Goal: Task Accomplishment & Management: Manage account settings

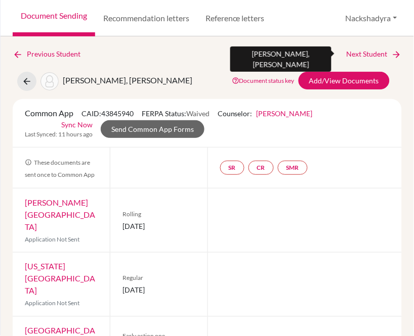
click at [357, 50] on link "Next Student" at bounding box center [373, 54] width 55 height 11
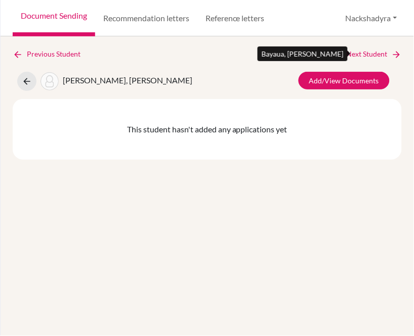
click at [363, 55] on link "Next Student" at bounding box center [373, 54] width 55 height 11
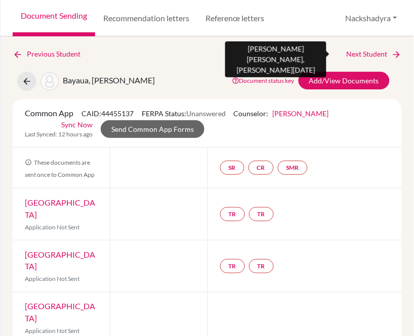
click at [346, 52] on link "Next Student" at bounding box center [373, 54] width 55 height 11
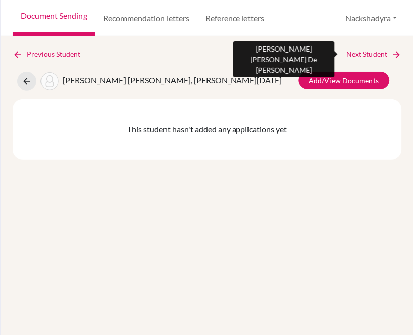
click at [350, 51] on link "Next Student" at bounding box center [373, 54] width 55 height 11
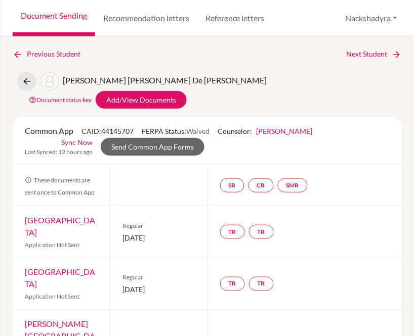
drag, startPoint x: 97, startPoint y: 201, endPoint x: 24, endPoint y: 200, distance: 73.3
click at [24, 206] on div "[GEOGRAPHIC_DATA] Application Not Sent" at bounding box center [61, 232] width 97 height 52
copy link "[GEOGRAPHIC_DATA]"
drag, startPoint x: 177, startPoint y: 214, endPoint x: 120, endPoint y: 213, distance: 57.2
click at [122, 233] on span "[DATE]" at bounding box center [158, 238] width 72 height 11
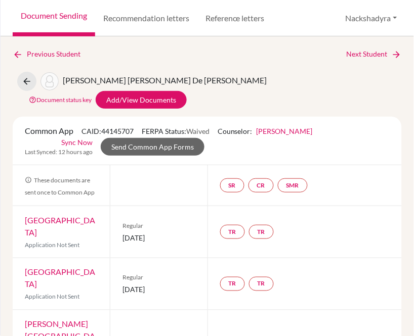
copy span "[DATE]"
drag, startPoint x: 92, startPoint y: 243, endPoint x: 24, endPoint y: 248, distance: 68.0
click at [24, 258] on div "Duke University Application Not Sent" at bounding box center [61, 284] width 97 height 52
copy link "[GEOGRAPHIC_DATA]"
drag, startPoint x: 178, startPoint y: 254, endPoint x: 119, endPoint y: 251, distance: 59.2
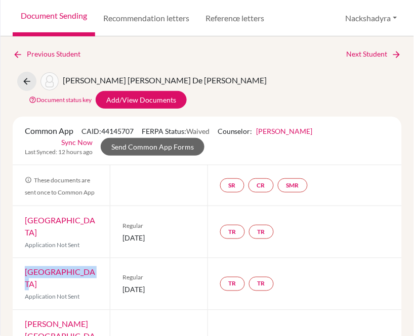
click at [119, 258] on div "Regular [DATE]" at bounding box center [158, 284] width 97 height 52
copy span "[DATE]"
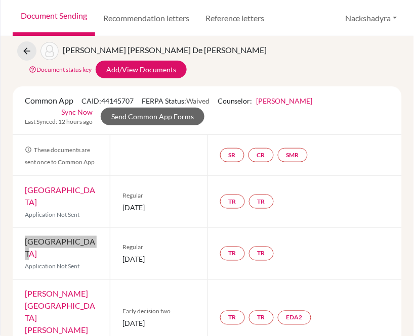
scroll to position [56, 0]
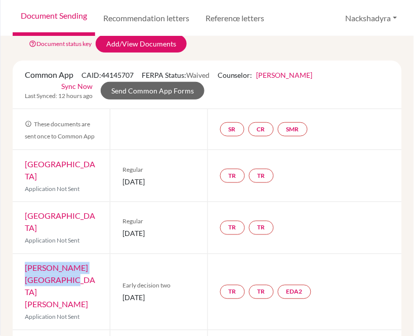
drag, startPoint x: 68, startPoint y: 241, endPoint x: 19, endPoint y: 228, distance: 51.4
click at [19, 254] on div "[PERSON_NAME][GEOGRAPHIC_DATA][PERSON_NAME] Application Not Sent" at bounding box center [61, 292] width 97 height 76
copy link "[PERSON_NAME][GEOGRAPHIC_DATA][PERSON_NAME]"
drag, startPoint x: 175, startPoint y: 244, endPoint x: 120, endPoint y: 245, distance: 54.6
click at [122, 293] on span "[DATE]" at bounding box center [158, 298] width 72 height 11
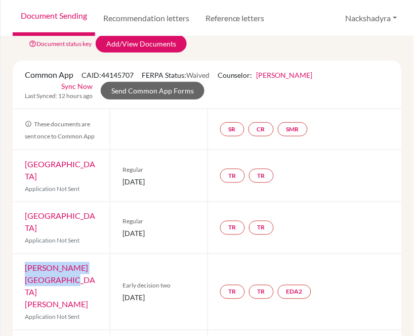
copy span "[DATE]"
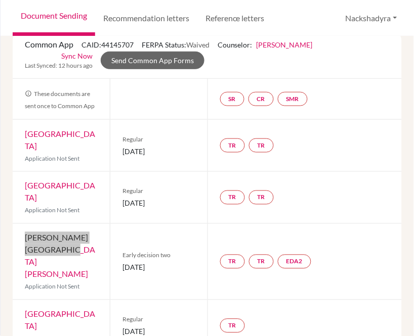
scroll to position [112, 0]
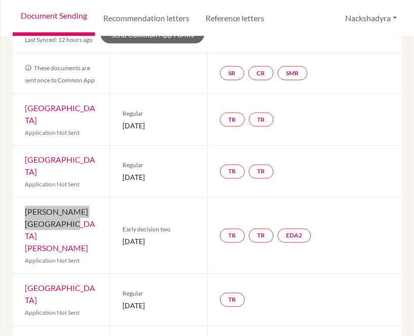
drag, startPoint x: 68, startPoint y: 234, endPoint x: 8, endPoint y: 216, distance: 62.2
click at [8, 216] on div "Previous Student Next Student [PERSON_NAME] [PERSON_NAME] De [PERSON_NAME] Docu…" at bounding box center [207, 186] width 413 height 300
copy link "[GEOGRAPHIC_DATA]"
drag, startPoint x: 179, startPoint y: 236, endPoint x: 120, endPoint y: 241, distance: 59.3
click at [122, 301] on span "[DATE]" at bounding box center [158, 306] width 72 height 11
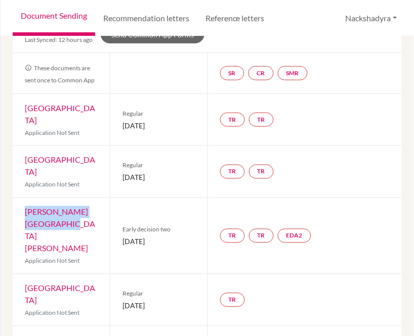
copy span "[DATE]"
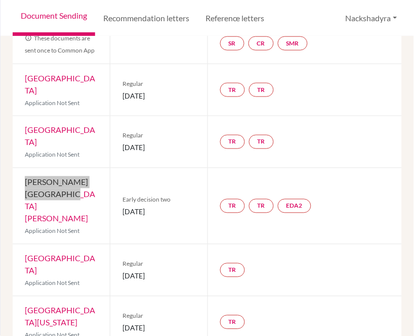
scroll to position [168, 0]
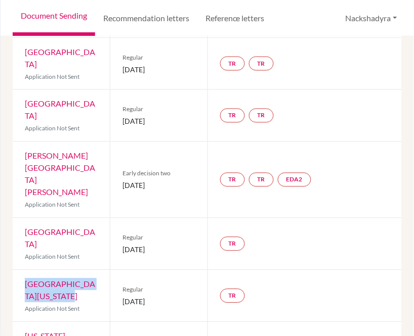
drag, startPoint x: 79, startPoint y: 230, endPoint x: 24, endPoint y: 220, distance: 55.9
click at [24, 271] on div "[GEOGRAPHIC_DATA][US_STATE] Application Not Sent" at bounding box center [61, 297] width 97 height 52
copy link "[GEOGRAPHIC_DATA][US_STATE]"
drag, startPoint x: 164, startPoint y: 235, endPoint x: 121, endPoint y: 238, distance: 43.1
click at [122, 297] on span "[DATE]" at bounding box center [158, 302] width 72 height 11
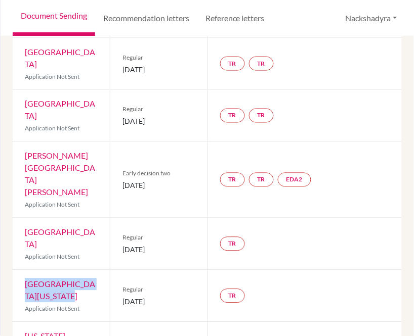
copy span "[DATE]"
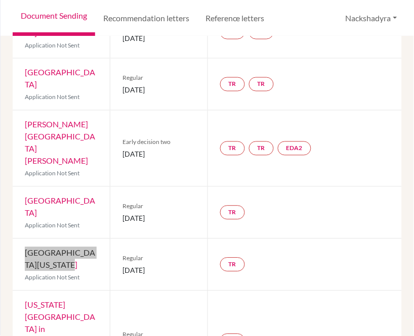
scroll to position [225, 0]
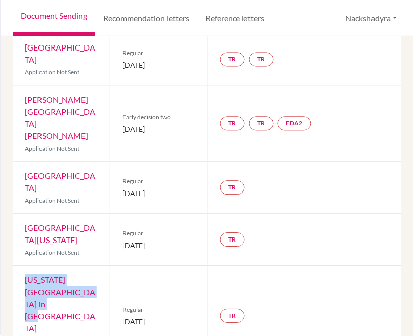
drag, startPoint x: 58, startPoint y: 239, endPoint x: 16, endPoint y: 215, distance: 48.4
click at [16, 266] on div "[US_STATE][GEOGRAPHIC_DATA] in [GEOGRAPHIC_DATA] Application Not Sent" at bounding box center [61, 316] width 97 height 100
drag, startPoint x: 181, startPoint y: 240, endPoint x: 117, endPoint y: 245, distance: 64.0
click at [117, 266] on div "Regular [DATE]" at bounding box center [158, 316] width 97 height 100
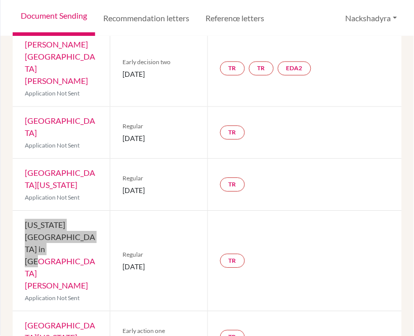
scroll to position [281, 0]
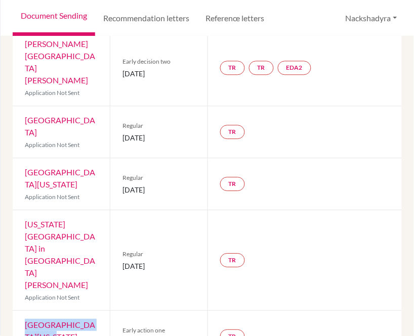
drag, startPoint x: 58, startPoint y: 238, endPoint x: 34, endPoint y: 219, distance: 29.9
click at [24, 311] on div "[GEOGRAPHIC_DATA][US_STATE] Application Not Sent" at bounding box center [61, 337] width 97 height 52
drag, startPoint x: 188, startPoint y: 239, endPoint x: 122, endPoint y: 236, distance: 66.3
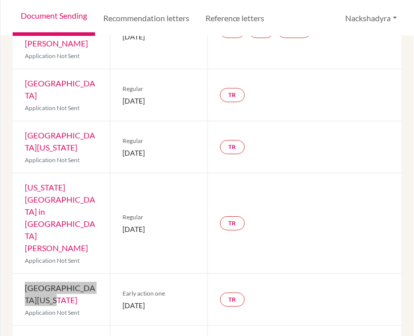
scroll to position [337, 0]
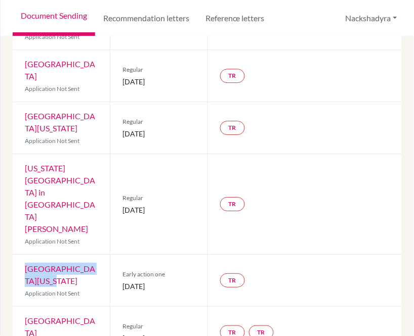
drag, startPoint x: 70, startPoint y: 229, endPoint x: 18, endPoint y: 224, distance: 52.3
click at [18, 307] on div "Columbia University Application Not Sent" at bounding box center [61, 333] width 97 height 52
drag, startPoint x: 183, startPoint y: 234, endPoint x: 117, endPoint y: 236, distance: 65.3
click at [117, 307] on div "Regular [DATE]" at bounding box center [158, 333] width 97 height 52
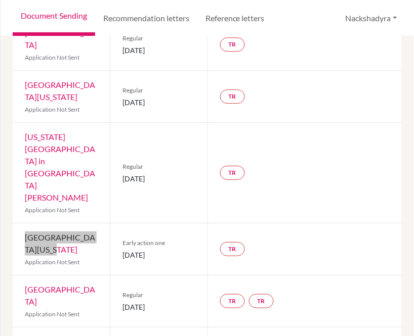
scroll to position [393, 0]
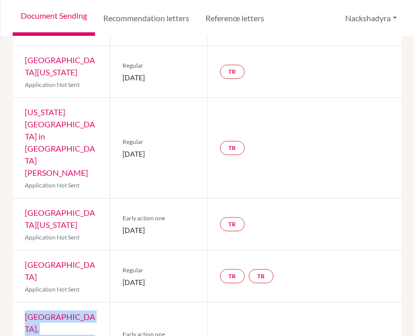
drag, startPoint x: 88, startPoint y: 229, endPoint x: 19, endPoint y: 215, distance: 70.1
click at [19, 303] on div "[GEOGRAPHIC_DATA], [GEOGRAPHIC_DATA] Application Not Sent" at bounding box center [61, 341] width 97 height 76
drag, startPoint x: 184, startPoint y: 230, endPoint x: 123, endPoint y: 234, distance: 60.3
drag, startPoint x: 82, startPoint y: 277, endPoint x: 24, endPoint y: 264, distance: 59.5
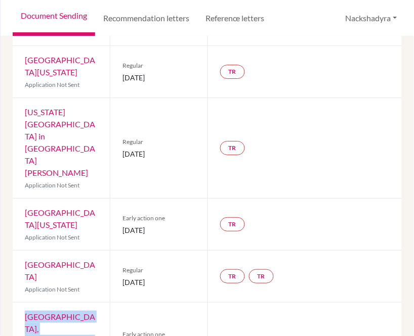
drag, startPoint x: 191, startPoint y: 279, endPoint x: 155, endPoint y: 276, distance: 36.0
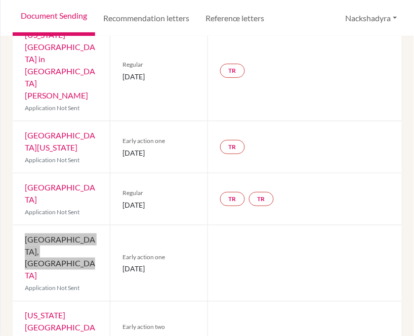
scroll to position [506, 0]
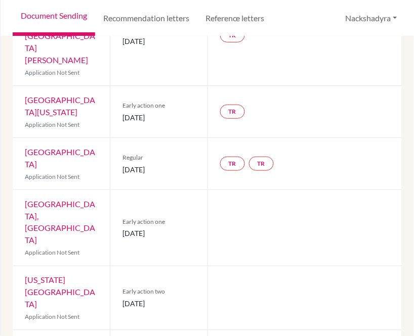
drag, startPoint x: 94, startPoint y: 204, endPoint x: 253, endPoint y: 226, distance: 160.8
drag, startPoint x: 183, startPoint y: 218, endPoint x: 119, endPoint y: 219, distance: 63.7
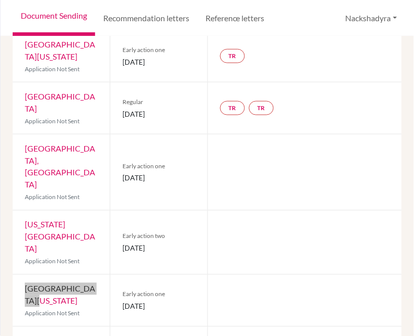
scroll to position [562, 0]
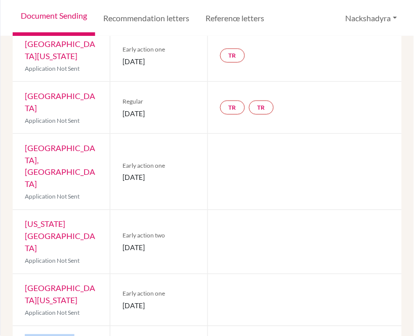
drag, startPoint x: 90, startPoint y: 190, endPoint x: 134, endPoint y: 180, distance: 45.5
drag, startPoint x: 137, startPoint y: 201, endPoint x: 116, endPoint y: 201, distance: 20.2
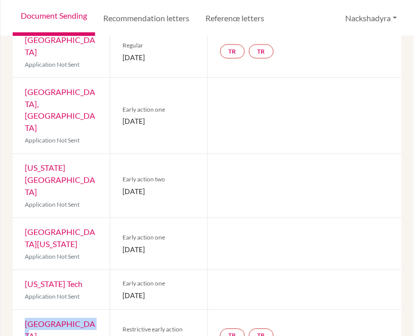
drag, startPoint x: 69, startPoint y: 170, endPoint x: 26, endPoint y: 170, distance: 43.0
click at [26, 310] on div "Yale University Application Not Sent" at bounding box center [61, 336] width 97 height 52
drag, startPoint x: 183, startPoint y: 184, endPoint x: 123, endPoint y: 187, distance: 59.8
click at [123, 336] on span "[DATE]" at bounding box center [158, 342] width 72 height 11
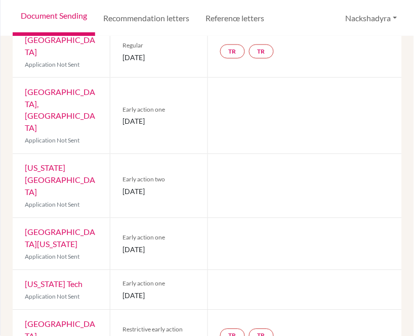
drag, startPoint x: 178, startPoint y: 189, endPoint x: 183, endPoint y: 186, distance: 5.7
click at [178, 336] on span "[DATE]" at bounding box center [158, 342] width 72 height 11
drag, startPoint x: 184, startPoint y: 186, endPoint x: 117, endPoint y: 185, distance: 66.8
click at [117, 310] on div "Restrictive early action [DATE]" at bounding box center [158, 336] width 97 height 52
drag, startPoint x: 77, startPoint y: 211, endPoint x: 23, endPoint y: 216, distance: 54.3
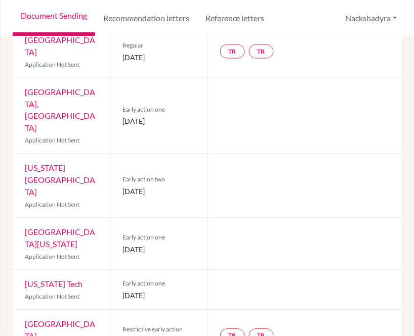
drag, startPoint x: 174, startPoint y: 225, endPoint x: 115, endPoint y: 230, distance: 59.4
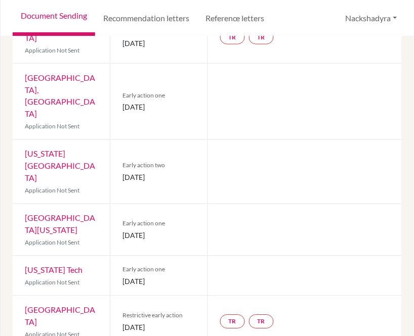
scroll to position [674, 0]
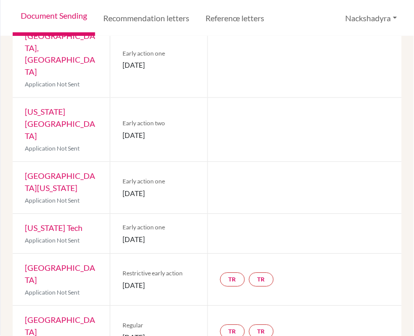
drag, startPoint x: 81, startPoint y: 211, endPoint x: 18, endPoint y: 199, distance: 63.8
drag, startPoint x: 182, startPoint y: 213, endPoint x: 117, endPoint y: 211, distance: 64.8
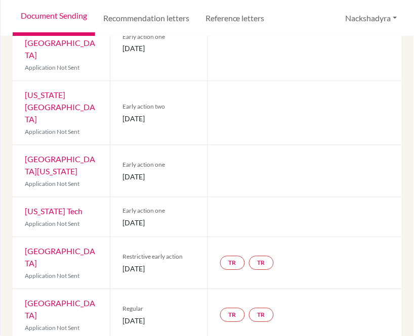
scroll to position [704, 0]
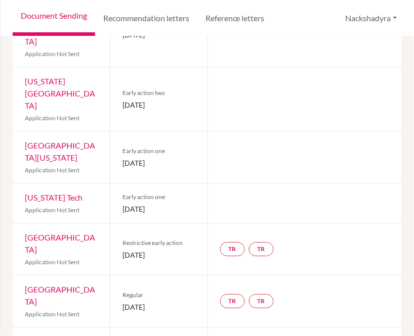
drag, startPoint x: 81, startPoint y: 218, endPoint x: 23, endPoint y: 217, distance: 57.7
drag, startPoint x: 175, startPoint y: 230, endPoint x: 117, endPoint y: 231, distance: 58.7
drag, startPoint x: 67, startPoint y: 258, endPoint x: 27, endPoint y: 262, distance: 40.7
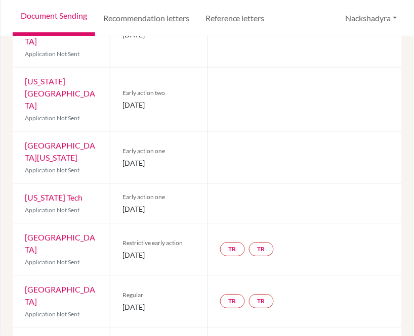
drag, startPoint x: 173, startPoint y: 271, endPoint x: 118, endPoint y: 278, distance: 56.1
drag, startPoint x: 81, startPoint y: 300, endPoint x: 19, endPoint y: 302, distance: 61.7
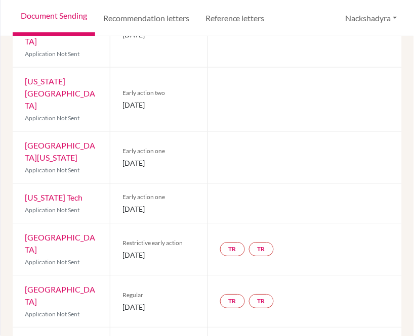
drag, startPoint x: 186, startPoint y: 311, endPoint x: 121, endPoint y: 314, distance: 64.3
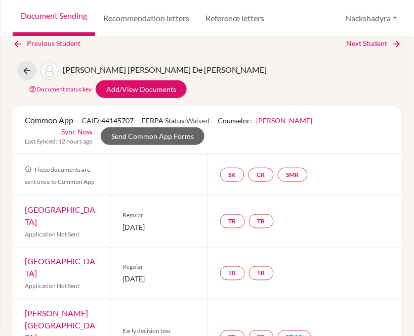
scroll to position [0, 0]
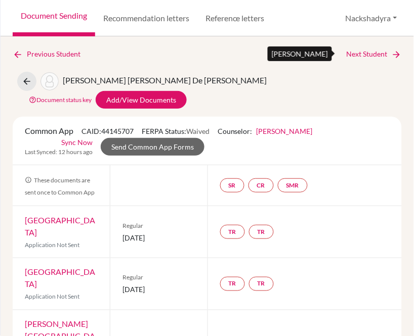
click at [371, 56] on link "Next Student" at bounding box center [373, 54] width 55 height 11
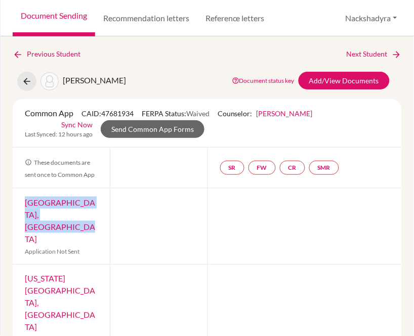
drag, startPoint x: 63, startPoint y: 224, endPoint x: 25, endPoint y: 200, distance: 44.8
click at [25, 200] on div "[GEOGRAPHIC_DATA], [GEOGRAPHIC_DATA] Application Not Sent" at bounding box center [61, 227] width 97 height 76
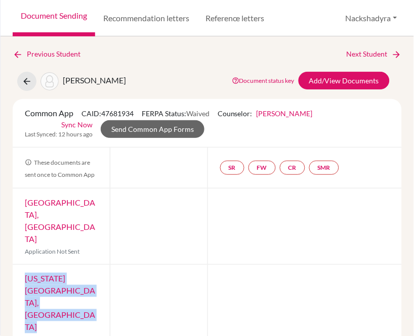
drag, startPoint x: 81, startPoint y: 279, endPoint x: 150, endPoint y: 232, distance: 83.3
click at [22, 265] on div "[US_STATE][GEOGRAPHIC_DATA], [GEOGRAPHIC_DATA] Application Not Sent" at bounding box center [61, 309] width 97 height 88
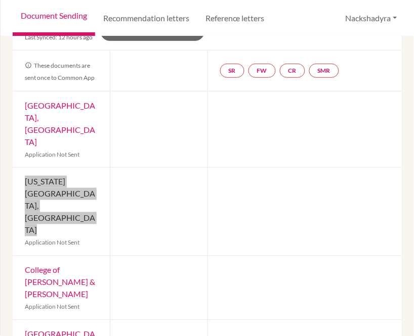
scroll to position [112, 0]
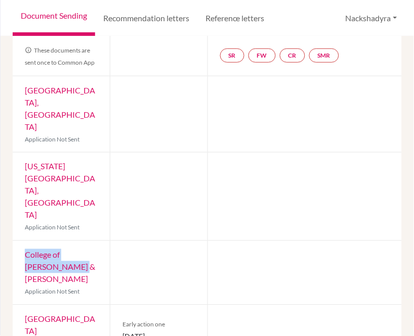
drag, startPoint x: 64, startPoint y: 224, endPoint x: 25, endPoint y: 204, distance: 43.6
click at [25, 241] on div "College of [PERSON_NAME] & [PERSON_NAME] Application Not Sent" at bounding box center [61, 273] width 97 height 64
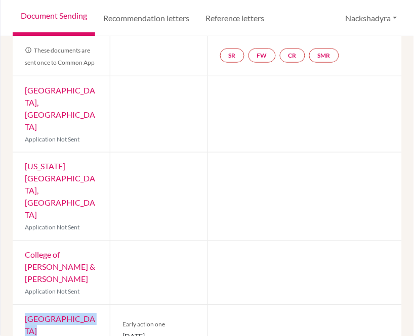
drag, startPoint x: 92, startPoint y: 260, endPoint x: 12, endPoint y: 254, distance: 80.1
click at [12, 254] on div "Previous Student Next Student [PERSON_NAME] Document status key TR Requirement.…" at bounding box center [207, 186] width 413 height 300
drag, startPoint x: 84, startPoint y: 297, endPoint x: 17, endPoint y: 295, distance: 67.3
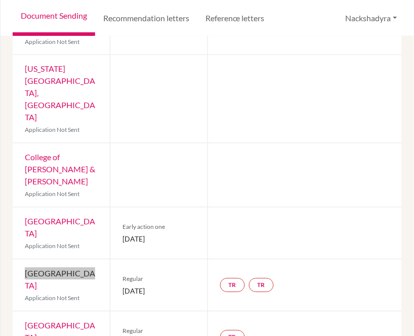
scroll to position [225, 0]
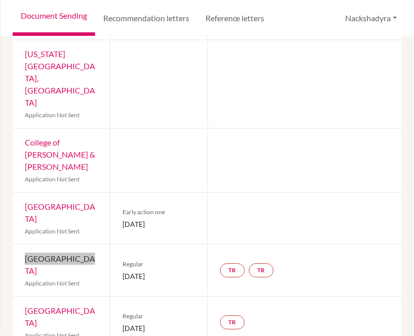
drag, startPoint x: 95, startPoint y: 229, endPoint x: 23, endPoint y: 226, distance: 71.9
click at [22, 297] on div "Bucknell University Application Not Sent" at bounding box center [61, 323] width 97 height 52
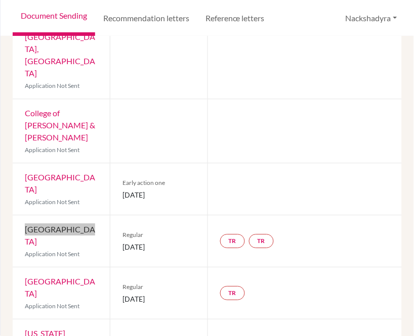
scroll to position [281, 0]
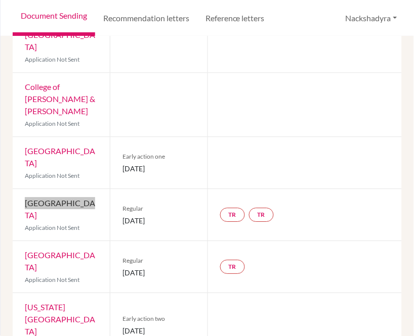
drag, startPoint x: 47, startPoint y: 224, endPoint x: 19, endPoint y: 207, distance: 32.2
click at [19, 293] on div "[US_STATE] Institute of Technology Application Not Sent" at bounding box center [61, 325] width 97 height 64
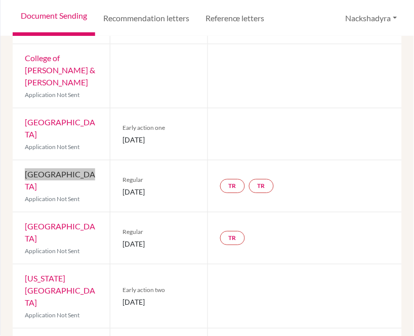
scroll to position [337, 0]
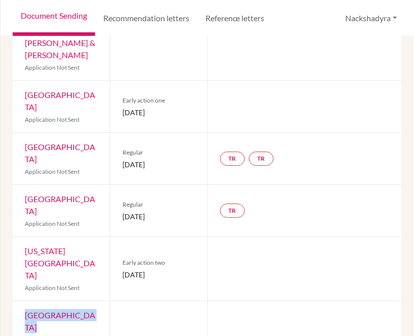
drag, startPoint x: 98, startPoint y: 204, endPoint x: 21, endPoint y: 209, distance: 77.5
click at [21, 301] on div "Tulane University Application Not Sent" at bounding box center [61, 327] width 97 height 52
drag, startPoint x: 91, startPoint y: 246, endPoint x: 25, endPoint y: 244, distance: 65.8
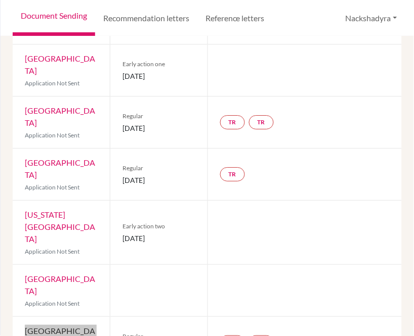
scroll to position [393, 0]
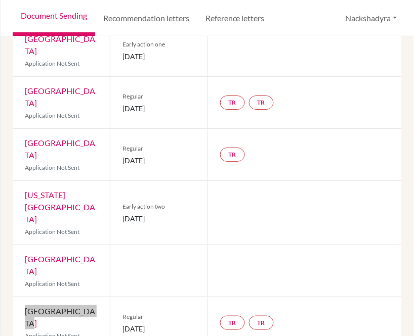
drag, startPoint x: 71, startPoint y: 248, endPoint x: 23, endPoint y: 231, distance: 51.5
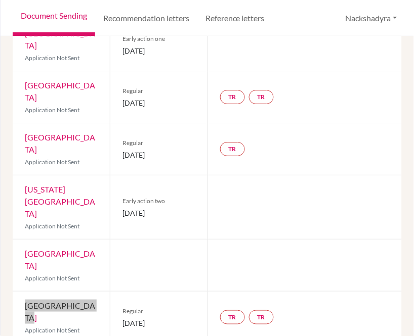
scroll to position [400, 0]
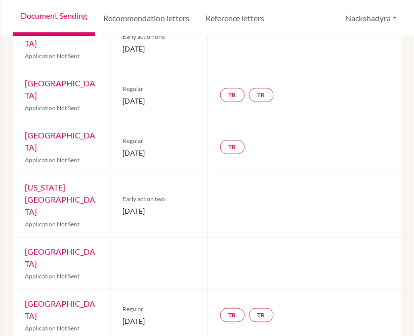
drag, startPoint x: 56, startPoint y: 296, endPoint x: 11, endPoint y: 274, distance: 49.8
click at [11, 274] on div "Previous Student Next Student [PERSON_NAME] Document status key TR Requirement.…" at bounding box center [207, 186] width 413 height 300
drag, startPoint x: 183, startPoint y: 297, endPoint x: 118, endPoint y: 299, distance: 65.2
drag, startPoint x: 183, startPoint y: 239, endPoint x: 119, endPoint y: 244, distance: 63.4
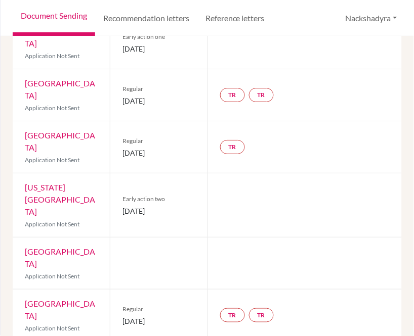
drag, startPoint x: 175, startPoint y: 226, endPoint x: 169, endPoint y: 229, distance: 6.6
drag, startPoint x: 179, startPoint y: 186, endPoint x: 120, endPoint y: 191, distance: 58.9
click at [117, 290] on div "Regular [DATE]" at bounding box center [158, 316] width 97 height 52
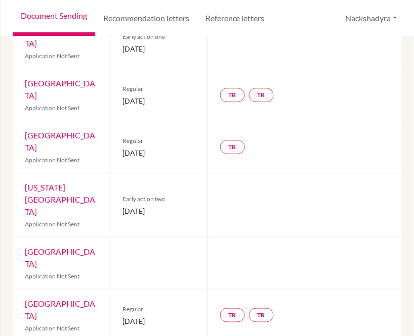
click at [174, 316] on span "[DATE]" at bounding box center [158, 321] width 72 height 11
drag, startPoint x: 179, startPoint y: 193, endPoint x: 120, endPoint y: 198, distance: 58.8
click at [122, 316] on span "[DATE]" at bounding box center [158, 321] width 72 height 11
drag, startPoint x: 180, startPoint y: 107, endPoint x: 110, endPoint y: 109, distance: 69.8
click at [110, 173] on div "Early action two [DATE]" at bounding box center [158, 205] width 97 height 64
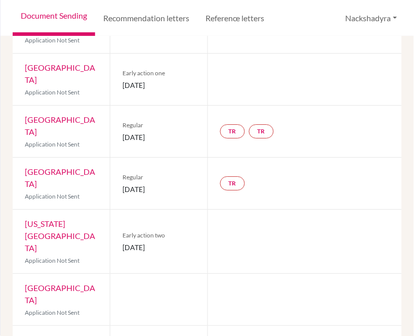
scroll to position [344, 0]
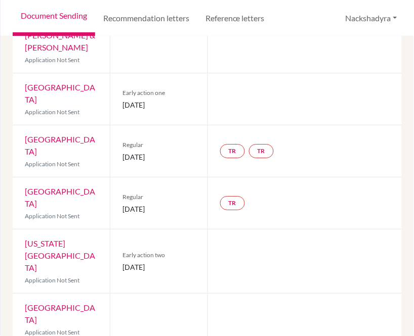
drag, startPoint x: 145, startPoint y: 123, endPoint x: 118, endPoint y: 123, distance: 26.3
click at [118, 177] on div "Regular [DATE]" at bounding box center [158, 203] width 97 height 52
drag, startPoint x: 177, startPoint y: 74, endPoint x: 120, endPoint y: 81, distance: 57.1
click at [122, 152] on span "[DATE]" at bounding box center [158, 157] width 72 height 11
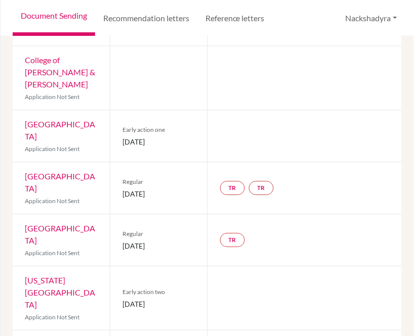
scroll to position [288, 0]
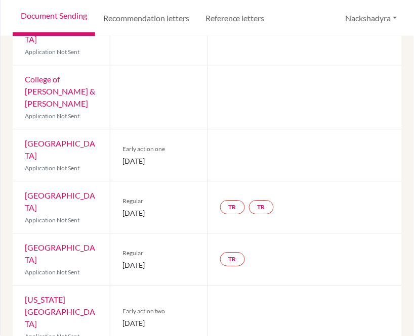
drag, startPoint x: 186, startPoint y: 90, endPoint x: 148, endPoint y: 97, distance: 39.2
click at [119, 129] on div "Early action one [DATE]" at bounding box center [158, 155] width 97 height 52
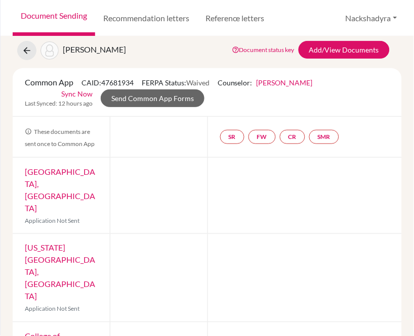
scroll to position [0, 0]
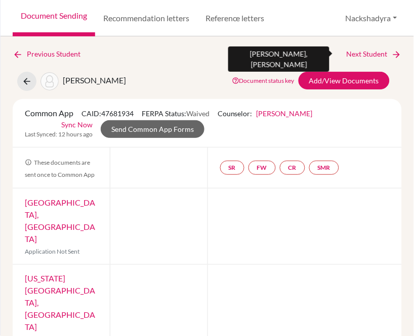
click at [373, 55] on link "Next Student" at bounding box center [373, 54] width 55 height 11
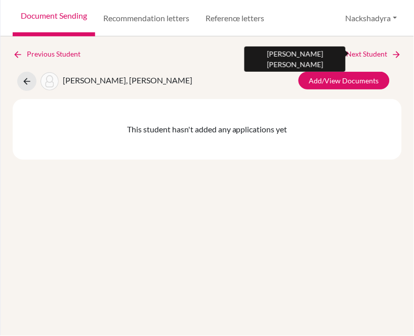
click at [354, 52] on link "Next Student" at bounding box center [373, 54] width 55 height 11
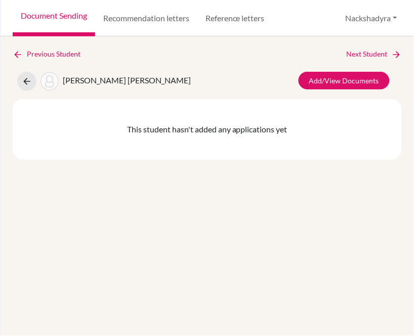
click at [373, 60] on div "Previous Student Next Student [PERSON_NAME] [PERSON_NAME] Add/View Documents Th…" at bounding box center [207, 104] width 389 height 111
click at [375, 54] on link "Next Student" at bounding box center [373, 54] width 55 height 11
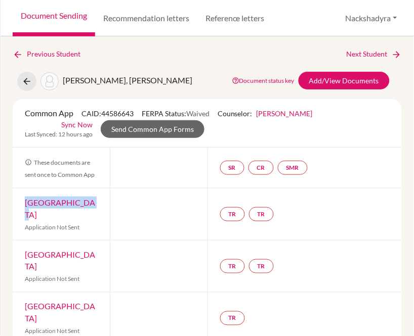
drag, startPoint x: 93, startPoint y: 204, endPoint x: 25, endPoint y: 204, distance: 67.8
click at [25, 204] on div "Amherst College Application Not Sent" at bounding box center [61, 215] width 97 height 52
drag, startPoint x: 71, startPoint y: 256, endPoint x: 25, endPoint y: 248, distance: 46.7
click at [25, 248] on div "Vanderbilt University Application Not Sent" at bounding box center [61, 267] width 97 height 52
drag, startPoint x: 65, startPoint y: 312, endPoint x: 25, endPoint y: 297, distance: 42.3
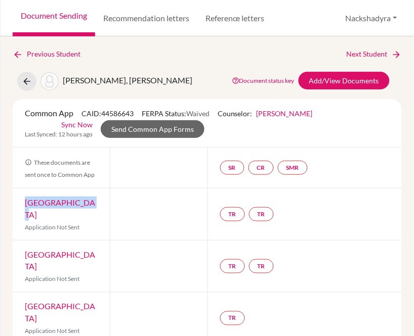
click at [25, 297] on div "[GEOGRAPHIC_DATA] Application Not Sent" at bounding box center [61, 319] width 97 height 52
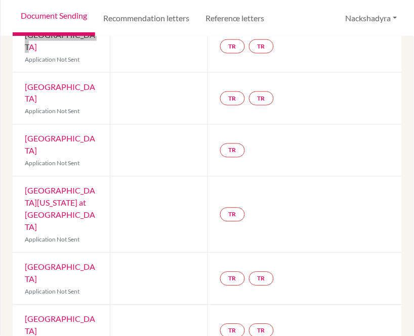
scroll to position [168, 0]
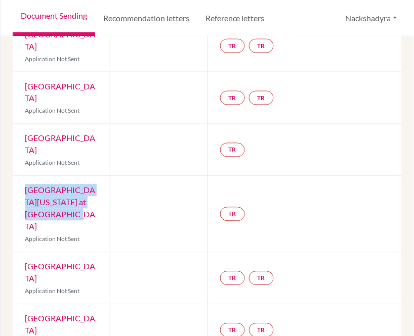
drag, startPoint x: 55, startPoint y: 207, endPoint x: 20, endPoint y: 180, distance: 43.9
click at [20, 180] on div "[GEOGRAPHIC_DATA][US_STATE] at [GEOGRAPHIC_DATA] Application Not Sent" at bounding box center [61, 214] width 97 height 76
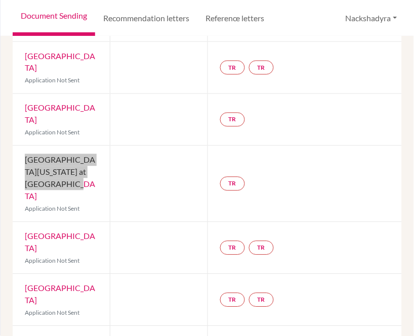
scroll to position [225, 0]
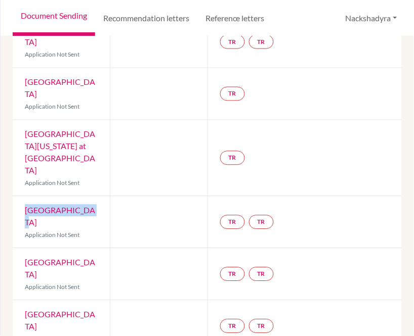
drag, startPoint x: 93, startPoint y: 185, endPoint x: 16, endPoint y: 188, distance: 76.4
click at [16, 197] on div "Duke University Application Not Sent" at bounding box center [61, 223] width 97 height 52
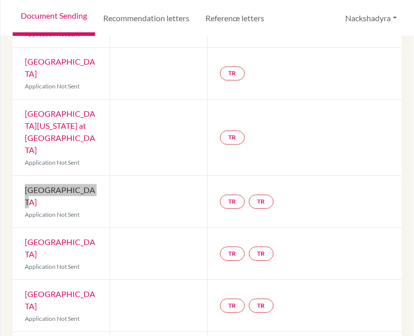
scroll to position [256, 0]
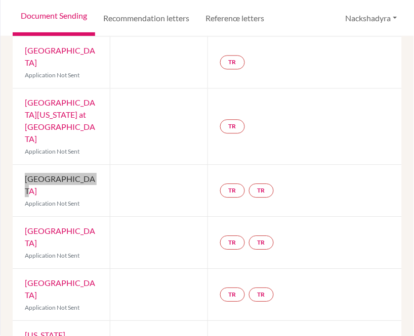
drag, startPoint x: 103, startPoint y: 194, endPoint x: 26, endPoint y: 195, distance: 76.9
click at [26, 217] on div "[GEOGRAPHIC_DATA] Application Not Sent" at bounding box center [61, 243] width 97 height 52
drag, startPoint x: 70, startPoint y: 249, endPoint x: 18, endPoint y: 233, distance: 54.7
click at [18, 270] on div "[GEOGRAPHIC_DATA] Application Not Sent" at bounding box center [61, 296] width 97 height 52
drag, startPoint x: 72, startPoint y: 299, endPoint x: 21, endPoint y: 284, distance: 53.1
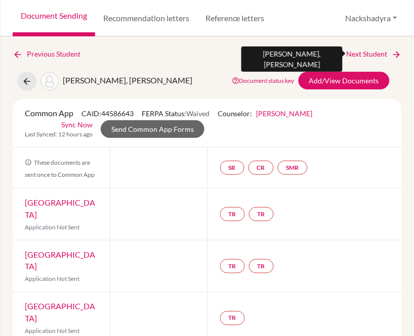
click at [350, 51] on link "Next Student" at bounding box center [373, 54] width 55 height 11
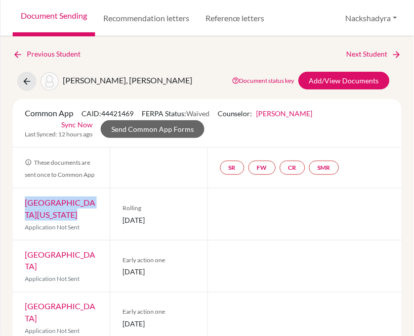
drag, startPoint x: 78, startPoint y: 212, endPoint x: 21, endPoint y: 208, distance: 56.8
click at [21, 208] on div "[GEOGRAPHIC_DATA][US_STATE] Application Not Sent" at bounding box center [61, 215] width 97 height 52
drag, startPoint x: 172, startPoint y: 219, endPoint x: 116, endPoint y: 221, distance: 56.2
click at [116, 221] on div "Rolling [DATE]" at bounding box center [158, 215] width 97 height 52
drag, startPoint x: 78, startPoint y: 270, endPoint x: 19, endPoint y: 259, distance: 59.6
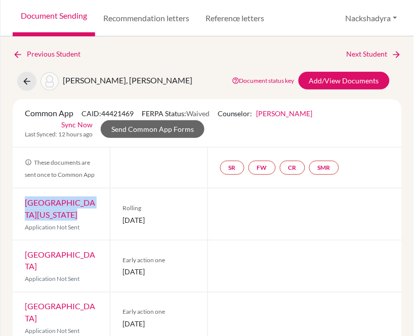
click at [19, 259] on div "[GEOGRAPHIC_DATA] [GEOGRAPHIC_DATA] Application Not Sent" at bounding box center [61, 267] width 97 height 52
drag, startPoint x: 181, startPoint y: 271, endPoint x: 117, endPoint y: 271, distance: 63.7
click at [117, 271] on div "Early action one [DATE]" at bounding box center [158, 267] width 97 height 52
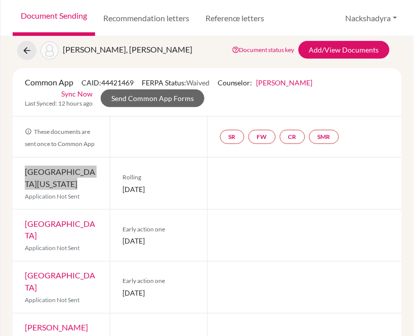
scroll to position [56, 0]
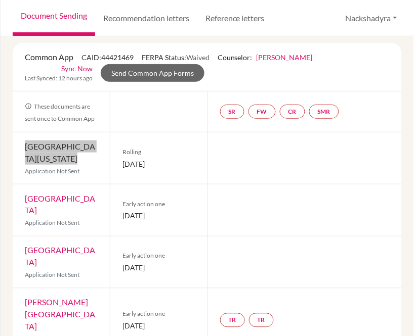
drag, startPoint x: 68, startPoint y: 261, endPoint x: 22, endPoint y: 247, distance: 48.3
click at [22, 247] on div "[GEOGRAPHIC_DATA] Application Not Sent" at bounding box center [61, 263] width 97 height 52
drag, startPoint x: 190, startPoint y: 267, endPoint x: 119, endPoint y: 271, distance: 70.4
click at [119, 271] on div "Early action one [DATE]" at bounding box center [158, 263] width 97 height 52
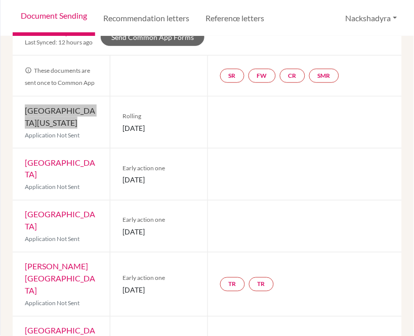
scroll to position [112, 0]
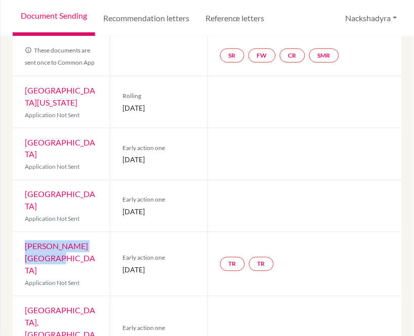
drag, startPoint x: 66, startPoint y: 260, endPoint x: 21, endPoint y: 250, distance: 45.6
click at [21, 250] on div "[PERSON_NAME] University Application Not Sent" at bounding box center [61, 265] width 97 height 64
drag, startPoint x: 190, startPoint y: 262, endPoint x: 121, endPoint y: 269, distance: 68.6
click at [122, 269] on span "[DATE]" at bounding box center [158, 270] width 72 height 11
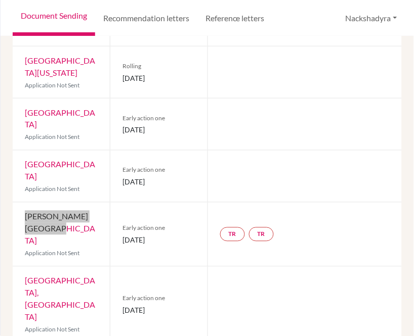
scroll to position [168, 0]
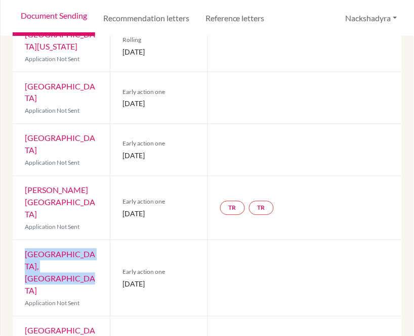
drag, startPoint x: 83, startPoint y: 251, endPoint x: 22, endPoint y: 240, distance: 62.3
click at [22, 241] on div "[GEOGRAPHIC_DATA], [GEOGRAPHIC_DATA] Application Not Sent" at bounding box center [61, 279] width 97 height 76
drag, startPoint x: 184, startPoint y: 260, endPoint x: 163, endPoint y: 245, distance: 25.4
click at [119, 263] on div "Early action one [DATE]" at bounding box center [158, 279] width 97 height 76
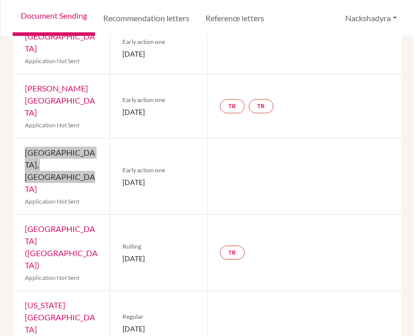
scroll to position [281, 0]
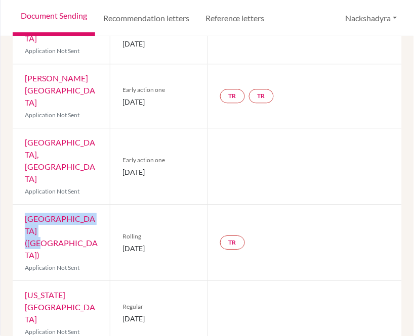
drag, startPoint x: 63, startPoint y: 190, endPoint x: 19, endPoint y: 185, distance: 44.8
click at [19, 205] on div "IE University ([GEOGRAPHIC_DATA]) Application Not Sent" at bounding box center [61, 243] width 97 height 76
drag, startPoint x: 160, startPoint y: 196, endPoint x: 119, endPoint y: 204, distance: 42.2
click at [119, 205] on div "Rolling [DATE]" at bounding box center [158, 243] width 97 height 76
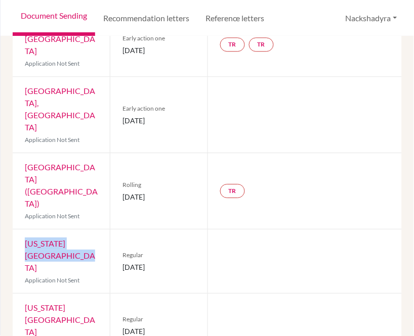
drag, startPoint x: 67, startPoint y: 192, endPoint x: 19, endPoint y: 184, distance: 48.7
click at [19, 230] on div "[US_STATE][GEOGRAPHIC_DATA] Application Not Sent" at bounding box center [61, 262] width 97 height 64
drag, startPoint x: 184, startPoint y: 200, endPoint x: 117, endPoint y: 200, distance: 66.8
click at [113, 230] on div "Regular [DATE]" at bounding box center [158, 262] width 97 height 64
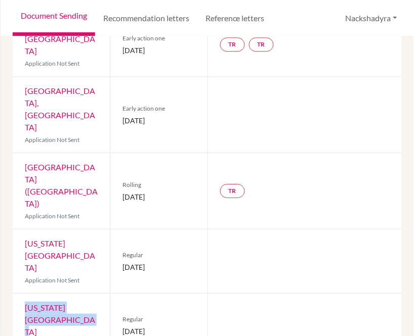
drag, startPoint x: 62, startPoint y: 250, endPoint x: 23, endPoint y: 238, distance: 41.3
click at [23, 294] on div "[US_STATE][GEOGRAPHIC_DATA] Application Not Sent" at bounding box center [61, 326] width 97 height 64
drag, startPoint x: 144, startPoint y: 255, endPoint x: 120, endPoint y: 254, distance: 23.8
click at [122, 326] on span "[DATE]" at bounding box center [158, 331] width 72 height 11
drag, startPoint x: 88, startPoint y: 300, endPoint x: 22, endPoint y: 290, distance: 67.5
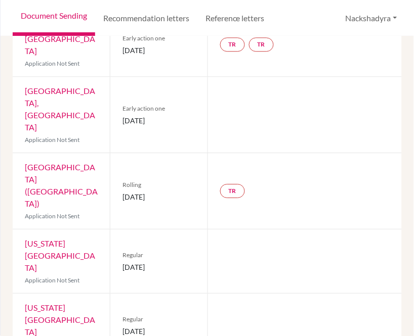
drag, startPoint x: 171, startPoint y: 304, endPoint x: 149, endPoint y: 299, distance: 22.8
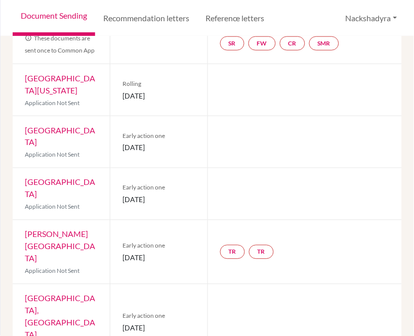
scroll to position [0, 0]
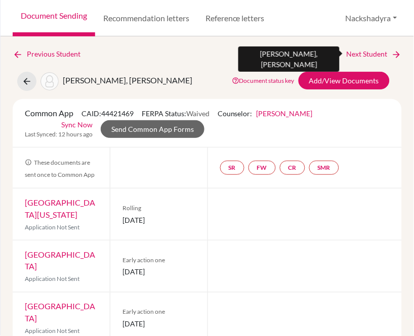
click at [348, 56] on link "Next Student" at bounding box center [373, 54] width 55 height 11
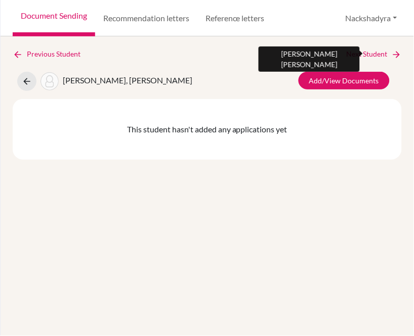
click at [349, 57] on link "Next Student" at bounding box center [373, 54] width 55 height 11
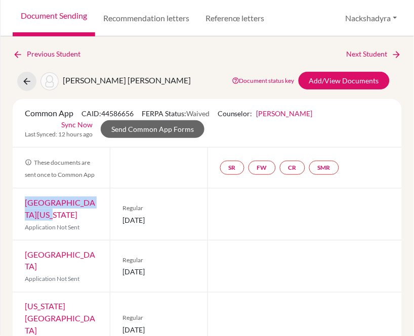
drag, startPoint x: 54, startPoint y: 215, endPoint x: 25, endPoint y: 196, distance: 34.5
click at [25, 196] on div "[GEOGRAPHIC_DATA][US_STATE] Application Not Sent" at bounding box center [61, 215] width 97 height 52
drag, startPoint x: 177, startPoint y: 220, endPoint x: 121, endPoint y: 229, distance: 56.4
click at [121, 229] on div "Regular [DATE]" at bounding box center [158, 215] width 97 height 52
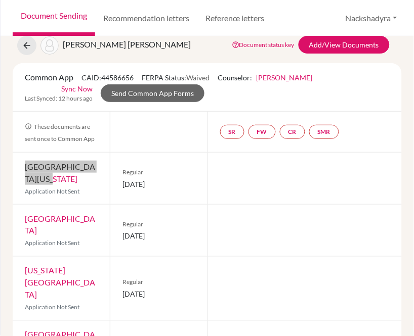
scroll to position [56, 0]
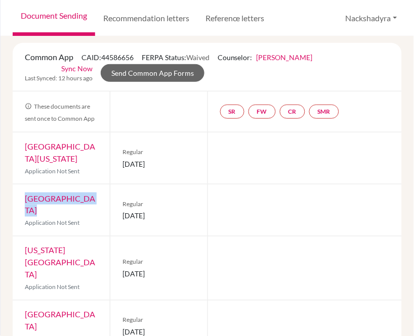
drag, startPoint x: 90, startPoint y: 195, endPoint x: 24, endPoint y: 202, distance: 66.2
click at [24, 202] on div "Tulane University Application Not Sent" at bounding box center [61, 211] width 97 height 52
drag, startPoint x: 181, startPoint y: 208, endPoint x: 120, endPoint y: 211, distance: 60.3
click at [122, 211] on span "[DATE]" at bounding box center [158, 216] width 72 height 11
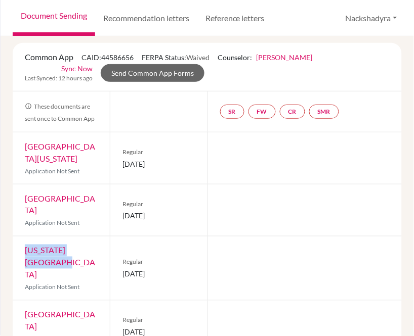
drag, startPoint x: 69, startPoint y: 247, endPoint x: 19, endPoint y: 240, distance: 50.1
click at [19, 240] on div "[US_STATE][GEOGRAPHIC_DATA] Application Not Sent" at bounding box center [61, 269] width 97 height 64
drag, startPoint x: 181, startPoint y: 256, endPoint x: 118, endPoint y: 256, distance: 63.2
click at [118, 256] on div "Regular [DATE]" at bounding box center [158, 269] width 97 height 64
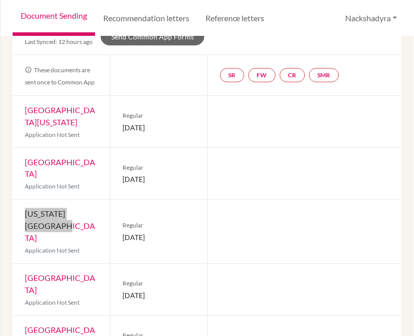
scroll to position [112, 0]
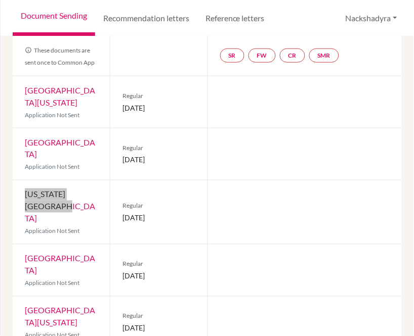
drag, startPoint x: 98, startPoint y: 232, endPoint x: 23, endPoint y: 232, distance: 74.8
click at [23, 245] on div "Clemson University Application Not Sent" at bounding box center [61, 271] width 97 height 52
drag, startPoint x: 171, startPoint y: 247, endPoint x: 120, endPoint y: 248, distance: 50.6
click at [122, 271] on span "[DATE]" at bounding box center [158, 276] width 72 height 11
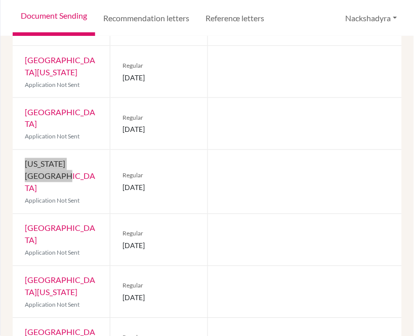
scroll to position [168, 0]
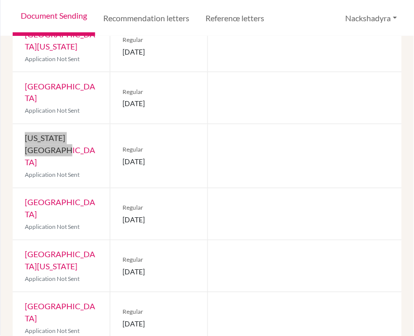
drag, startPoint x: 66, startPoint y: 233, endPoint x: 22, endPoint y: 218, distance: 46.5
click at [22, 241] on div "[GEOGRAPHIC_DATA][US_STATE] Application Not Sent" at bounding box center [61, 267] width 97 height 52
drag, startPoint x: 185, startPoint y: 230, endPoint x: 124, endPoint y: 235, distance: 61.4
click at [119, 241] on div "Regular [DATE]" at bounding box center [158, 267] width 97 height 52
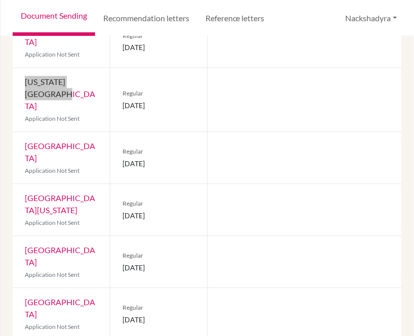
drag, startPoint x: 68, startPoint y: 218, endPoint x: 24, endPoint y: 218, distance: 43.5
click at [24, 237] on div "[GEOGRAPHIC_DATA] Application Not Sent" at bounding box center [61, 263] width 97 height 52
drag, startPoint x: 177, startPoint y: 226, endPoint x: 157, endPoint y: 210, distance: 25.9
click at [121, 237] on div "Regular [DATE]" at bounding box center [158, 263] width 97 height 52
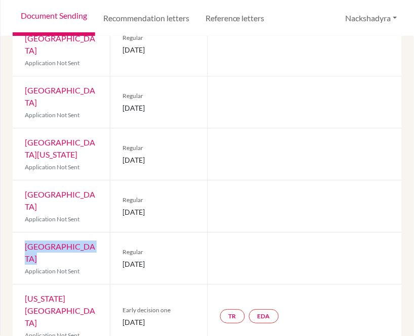
drag, startPoint x: 93, startPoint y: 196, endPoint x: 2, endPoint y: 198, distance: 90.6
click at [2, 198] on div "Previous Student Next Student [PERSON_NAME] [PERSON_NAME] Document status key T…" at bounding box center [207, 186] width 413 height 300
drag, startPoint x: 181, startPoint y: 211, endPoint x: 117, endPoint y: 219, distance: 64.2
click at [117, 233] on div "Regular [DATE]" at bounding box center [158, 259] width 97 height 52
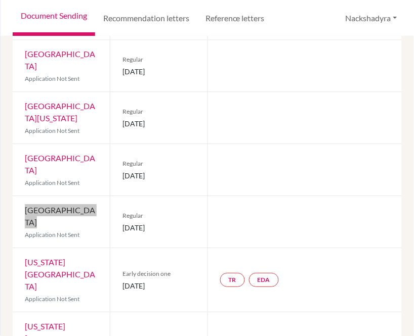
scroll to position [337, 0]
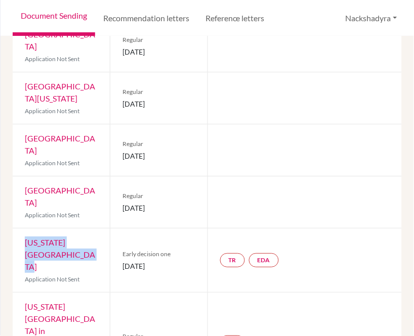
drag, startPoint x: 72, startPoint y: 197, endPoint x: 20, endPoint y: 183, distance: 53.6
click at [20, 229] on div "[US_STATE] Christian University Application Not Sent" at bounding box center [61, 261] width 97 height 64
drag, startPoint x: 186, startPoint y: 197, endPoint x: 166, endPoint y: 199, distance: 19.8
click at [112, 229] on div "Early decision one [DATE]" at bounding box center [158, 261] width 97 height 64
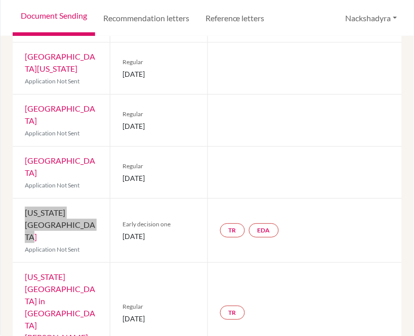
scroll to position [393, 0]
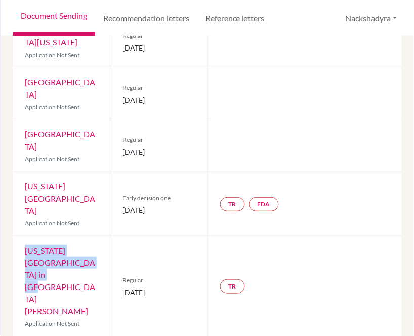
drag, startPoint x: 31, startPoint y: 195, endPoint x: 18, endPoint y: 177, distance: 21.6
click at [18, 237] on div "[US_STATE][GEOGRAPHIC_DATA] in [GEOGRAPHIC_DATA] Application Not Sent" at bounding box center [61, 287] width 97 height 100
drag, startPoint x: 162, startPoint y: 203, endPoint x: 105, endPoint y: 200, distance: 57.7
click at [105, 237] on div "[US_STATE][GEOGRAPHIC_DATA] in [GEOGRAPHIC_DATA] Application Not Sent Regular […" at bounding box center [207, 287] width 389 height 101
click at [105, 237] on div "[US_STATE][GEOGRAPHIC_DATA] in [GEOGRAPHIC_DATA] Application Not Sent" at bounding box center [61, 287] width 97 height 100
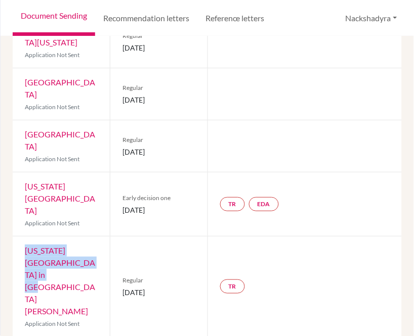
drag, startPoint x: 177, startPoint y: 199, endPoint x: 121, endPoint y: 203, distance: 55.8
click at [122, 287] on span "[DATE]" at bounding box center [158, 292] width 72 height 11
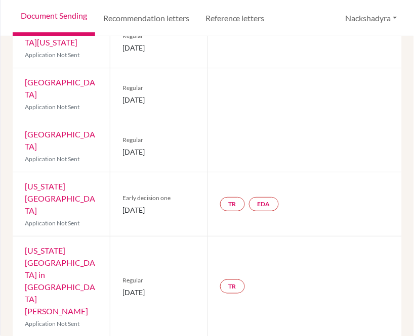
drag, startPoint x: 66, startPoint y: 255, endPoint x: 21, endPoint y: 244, distance: 46.4
drag, startPoint x: 179, startPoint y: 261, endPoint x: 122, endPoint y: 263, distance: 57.2
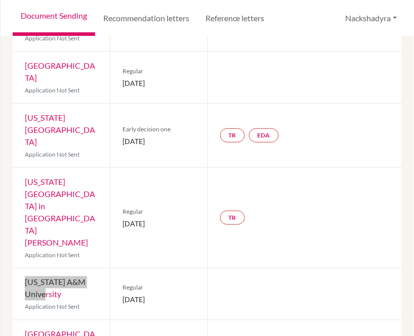
scroll to position [464, 0]
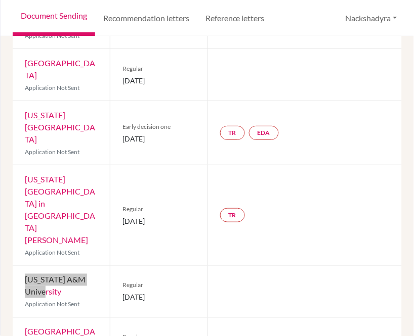
drag, startPoint x: 72, startPoint y: 247, endPoint x: 16, endPoint y: 224, distance: 60.8
drag, startPoint x: 174, startPoint y: 247, endPoint x: 120, endPoint y: 251, distance: 53.8
drag, startPoint x: 88, startPoint y: 303, endPoint x: 24, endPoint y: 287, distance: 66.8
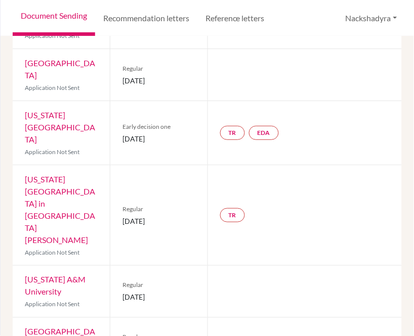
drag, startPoint x: 164, startPoint y: 305, endPoint x: 118, endPoint y: 307, distance: 46.6
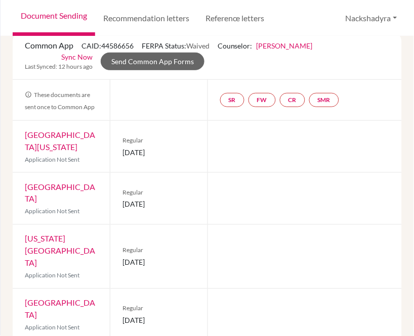
scroll to position [0, 0]
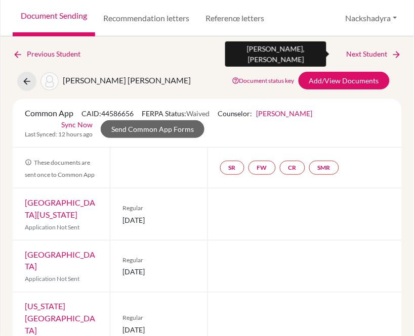
click at [371, 53] on link "Next Student" at bounding box center [373, 54] width 55 height 11
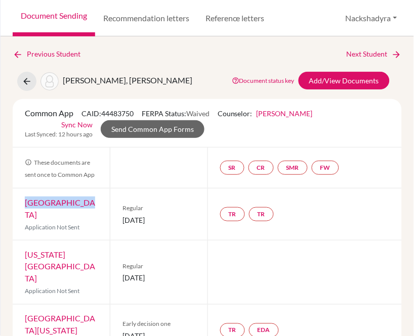
drag, startPoint x: 73, startPoint y: 206, endPoint x: 20, endPoint y: 206, distance: 52.6
click at [20, 206] on div "Boston College Application Not Sent" at bounding box center [61, 215] width 97 height 52
drag, startPoint x: 172, startPoint y: 213, endPoint x: 110, endPoint y: 218, distance: 61.9
click at [110, 218] on div "Regular [DATE]" at bounding box center [158, 215] width 97 height 52
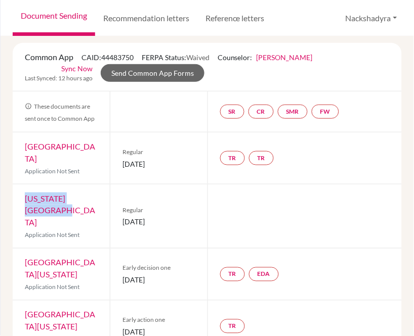
drag, startPoint x: 51, startPoint y: 199, endPoint x: 22, endPoint y: 189, distance: 30.4
click at [22, 189] on div "[US_STATE][GEOGRAPHIC_DATA] Application Not Sent" at bounding box center [61, 217] width 97 height 64
drag, startPoint x: 177, startPoint y: 201, endPoint x: 114, endPoint y: 204, distance: 62.8
click at [114, 204] on div "Regular [DATE]" at bounding box center [158, 217] width 97 height 64
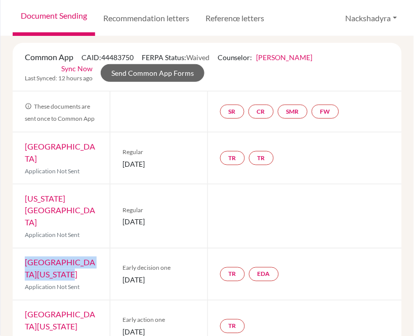
drag, startPoint x: 83, startPoint y: 251, endPoint x: 27, endPoint y: 238, distance: 57.6
click at [27, 249] on div "[GEOGRAPHIC_DATA][US_STATE] Application Not Sent" at bounding box center [61, 275] width 97 height 52
drag, startPoint x: 183, startPoint y: 258, endPoint x: 120, endPoint y: 258, distance: 62.7
click at [122, 275] on span "[DATE]" at bounding box center [158, 280] width 72 height 11
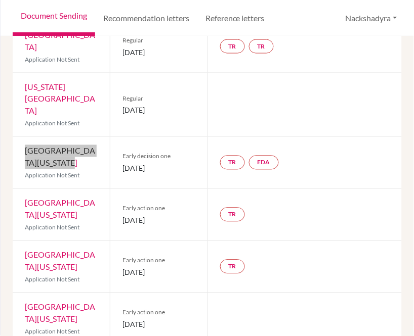
scroll to position [168, 0]
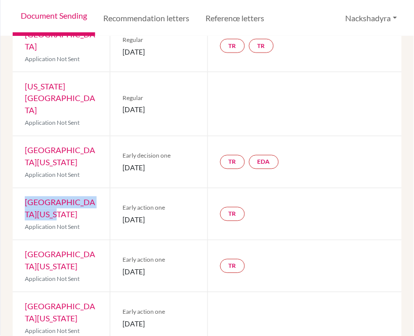
drag, startPoint x: 32, startPoint y: 186, endPoint x: 22, endPoint y: 176, distance: 14.3
click at [22, 189] on div "[GEOGRAPHIC_DATA][US_STATE] Application Not Sent" at bounding box center [61, 215] width 97 height 52
drag, startPoint x: 181, startPoint y: 194, endPoint x: 111, endPoint y: 195, distance: 69.3
click at [111, 195] on div "Early action one [DATE]" at bounding box center [158, 215] width 97 height 52
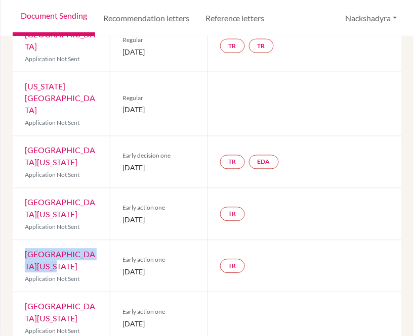
drag, startPoint x: 77, startPoint y: 244, endPoint x: 17, endPoint y: 228, distance: 62.4
click at [17, 241] on div "[GEOGRAPHIC_DATA][US_STATE] Application Not Sent" at bounding box center [61, 267] width 97 height 52
drag, startPoint x: 150, startPoint y: 247, endPoint x: 120, endPoint y: 249, distance: 30.4
click at [122, 267] on span "[DATE]" at bounding box center [158, 272] width 72 height 11
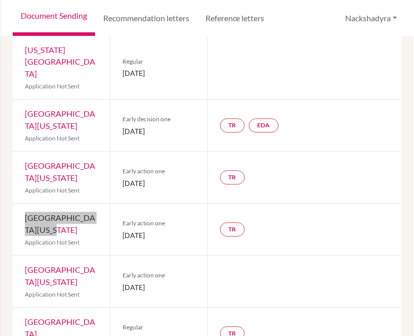
scroll to position [225, 0]
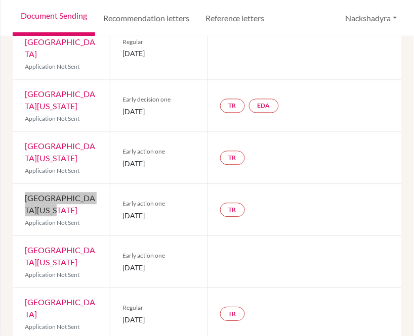
drag, startPoint x: 61, startPoint y: 239, endPoint x: 13, endPoint y: 229, distance: 49.2
click at [13, 237] on div "[GEOGRAPHIC_DATA][US_STATE] Application Not Sent" at bounding box center [61, 263] width 97 height 52
drag, startPoint x: 170, startPoint y: 245, endPoint x: 120, endPoint y: 242, distance: 50.2
click at [122, 263] on span "[DATE]" at bounding box center [158, 268] width 72 height 11
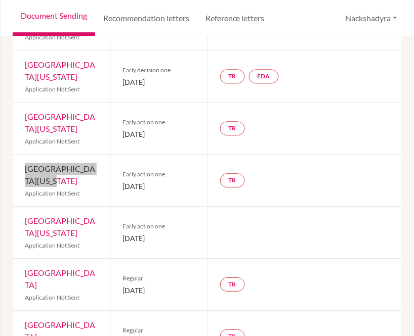
scroll to position [281, 0]
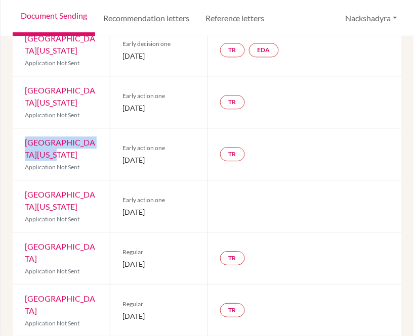
drag, startPoint x: 98, startPoint y: 221, endPoint x: 9, endPoint y: 225, distance: 88.6
click at [9, 225] on div "Previous Student Next Student [PERSON_NAME], [PERSON_NAME] Document status key …" at bounding box center [207, 186] width 413 height 300
drag, startPoint x: 176, startPoint y: 234, endPoint x: 120, endPoint y: 236, distance: 55.7
click at [122, 259] on span "[DATE]" at bounding box center [158, 264] width 72 height 11
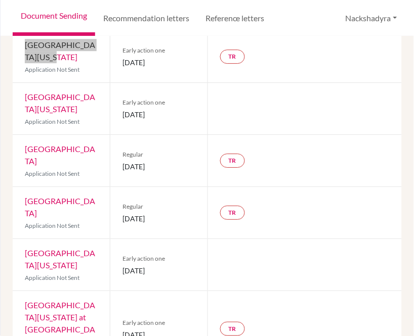
scroll to position [393, 0]
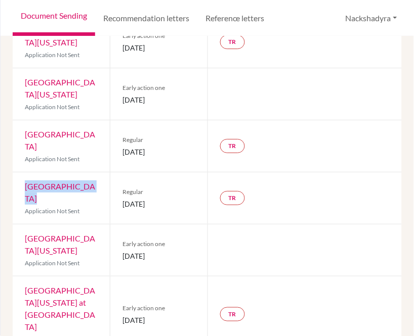
drag, startPoint x: 68, startPoint y: 150, endPoint x: 15, endPoint y: 151, distance: 52.6
click at [15, 172] on div "Lehigh University Application Not Sent" at bounding box center [61, 198] width 97 height 52
drag, startPoint x: 179, startPoint y: 159, endPoint x: 120, endPoint y: 164, distance: 58.9
click at [122, 199] on span "[DATE]" at bounding box center [158, 204] width 72 height 11
drag, startPoint x: 87, startPoint y: 202, endPoint x: 23, endPoint y: 187, distance: 66.5
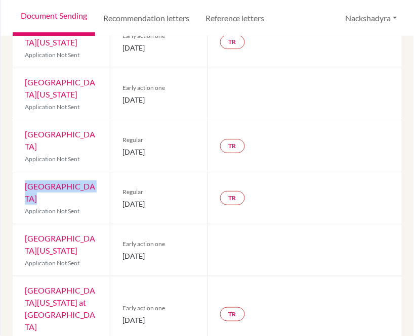
click at [23, 225] on div "[GEOGRAPHIC_DATA][US_STATE] Application Not Sent" at bounding box center [61, 251] width 97 height 52
drag, startPoint x: 185, startPoint y: 206, endPoint x: 119, endPoint y: 206, distance: 65.7
click at [119, 225] on div "Early action one [DATE]" at bounding box center [158, 251] width 97 height 52
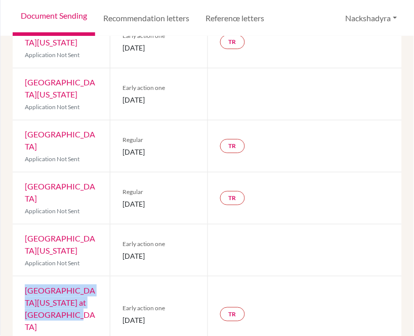
drag, startPoint x: 49, startPoint y: 266, endPoint x: 21, endPoint y: 241, distance: 37.9
click at [21, 277] on div "[GEOGRAPHIC_DATA][US_STATE] at [GEOGRAPHIC_DATA] Application Not Sent" at bounding box center [61, 315] width 97 height 76
drag, startPoint x: 176, startPoint y: 263, endPoint x: 119, endPoint y: 263, distance: 56.6
click at [119, 277] on div "Early action one [DATE]" at bounding box center [158, 315] width 97 height 76
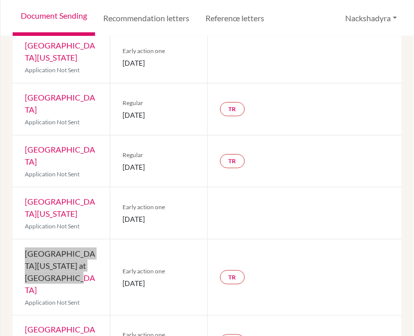
scroll to position [449, 0]
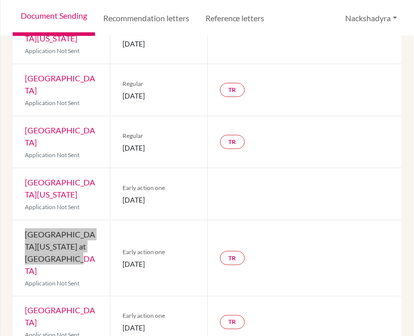
drag, startPoint x: 71, startPoint y: 266, endPoint x: 24, endPoint y: 246, distance: 50.7
click at [24, 297] on div "[GEOGRAPHIC_DATA] Application Not Sent" at bounding box center [61, 323] width 97 height 52
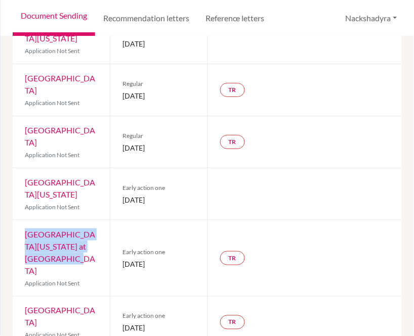
drag, startPoint x: 171, startPoint y: 270, endPoint x: 118, endPoint y: 269, distance: 53.1
click at [118, 297] on div "Early action one [DATE]" at bounding box center [158, 323] width 97 height 52
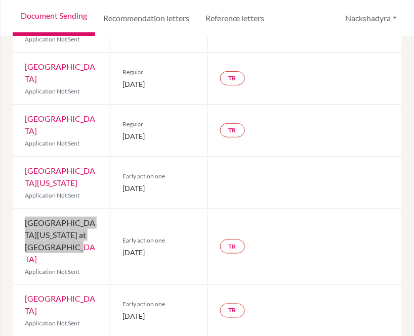
scroll to position [477, 0]
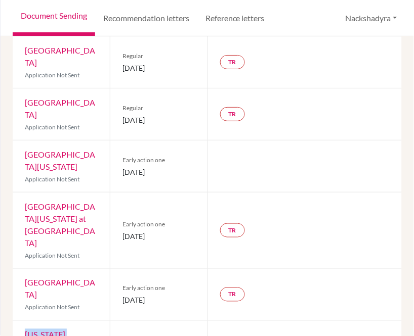
drag, startPoint x: 50, startPoint y: 299, endPoint x: 14, endPoint y: 275, distance: 43.3
drag, startPoint x: 171, startPoint y: 297, endPoint x: 114, endPoint y: 299, distance: 56.7
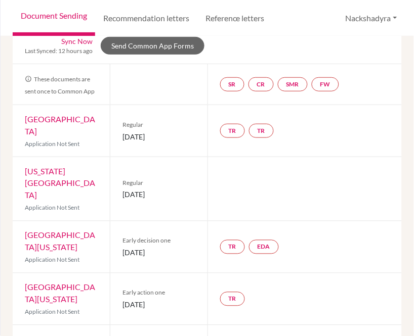
scroll to position [0, 0]
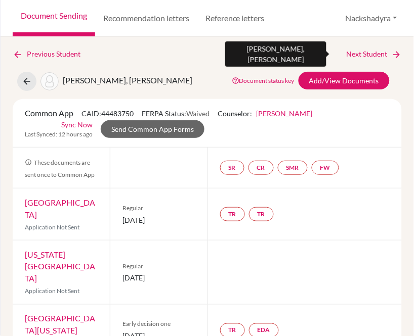
click at [358, 51] on link "Next Student" at bounding box center [373, 54] width 55 height 11
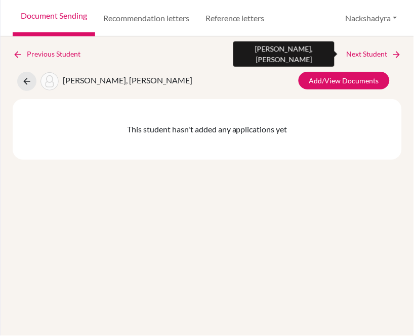
click at [371, 53] on link "Next Student" at bounding box center [373, 54] width 55 height 11
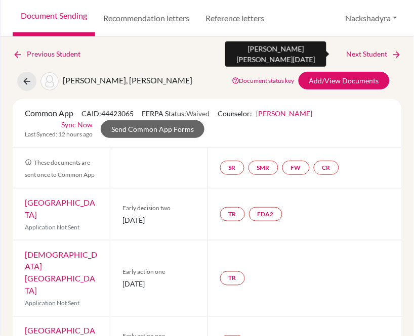
click at [375, 55] on link "Next Student" at bounding box center [373, 54] width 55 height 11
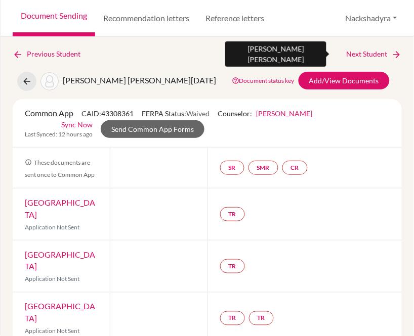
click at [352, 57] on link "Next Student" at bounding box center [373, 54] width 55 height 11
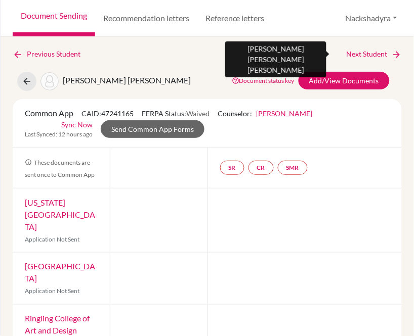
click at [357, 54] on link "Next Student" at bounding box center [373, 54] width 55 height 11
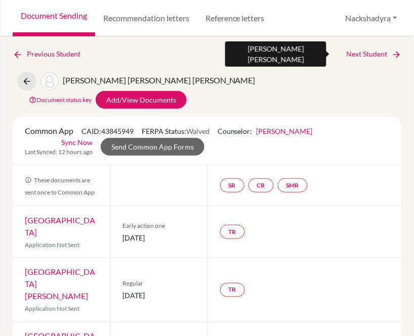
click at [366, 49] on link "Next Student" at bounding box center [373, 54] width 55 height 11
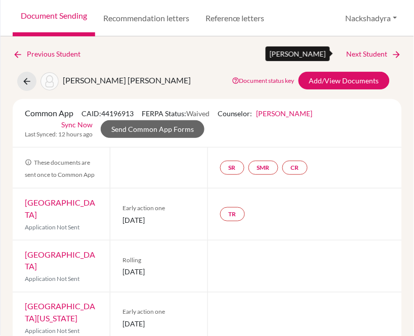
click at [357, 54] on link "Next Student" at bounding box center [373, 54] width 55 height 11
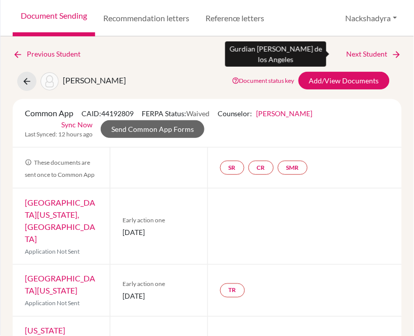
click at [347, 50] on link "Next Student" at bounding box center [373, 54] width 55 height 11
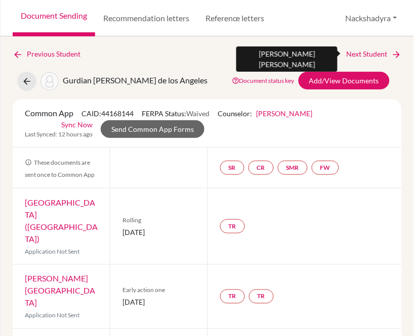
click at [357, 52] on link "Next Student" at bounding box center [373, 54] width 55 height 11
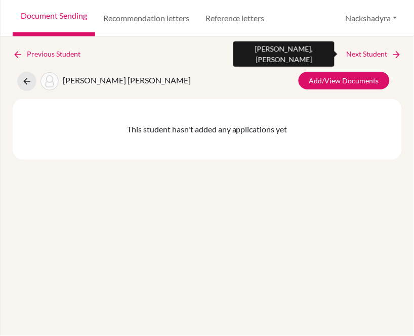
click at [378, 53] on link "Next Student" at bounding box center [373, 54] width 55 height 11
click at [377, 53] on link "Next Student" at bounding box center [373, 54] width 55 height 11
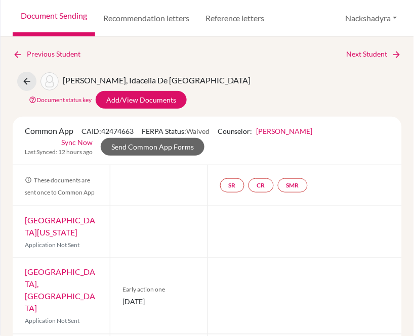
drag, startPoint x: 97, startPoint y: 212, endPoint x: 44, endPoint y: 201, distance: 53.3
click at [23, 206] on div "[GEOGRAPHIC_DATA][US_STATE] Application Not Sent" at bounding box center [61, 232] width 97 height 52
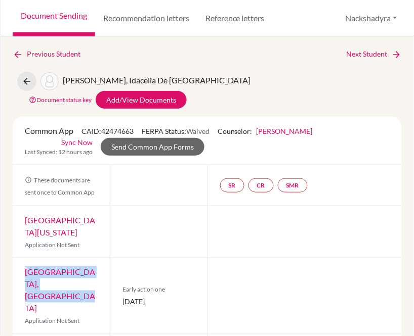
drag, startPoint x: 83, startPoint y: 267, endPoint x: 27, endPoint y: 258, distance: 57.4
click at [27, 258] on div "[GEOGRAPHIC_DATA], [GEOGRAPHIC_DATA] Application Not Sent" at bounding box center [61, 296] width 97 height 76
drag, startPoint x: 190, startPoint y: 274, endPoint x: 121, endPoint y: 275, distance: 68.8
click at [122, 297] on span "[DATE]" at bounding box center [158, 302] width 72 height 11
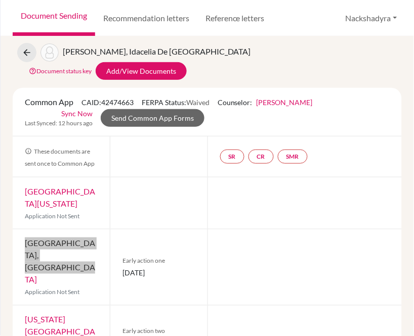
scroll to position [56, 0]
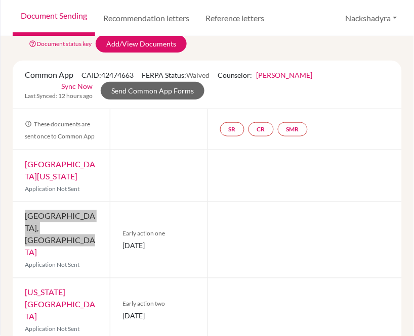
drag, startPoint x: 68, startPoint y: 262, endPoint x: 22, endPoint y: 253, distance: 46.8
click at [22, 279] on div "[US_STATE] Institute of Technology Application Not Sent" at bounding box center [61, 311] width 97 height 64
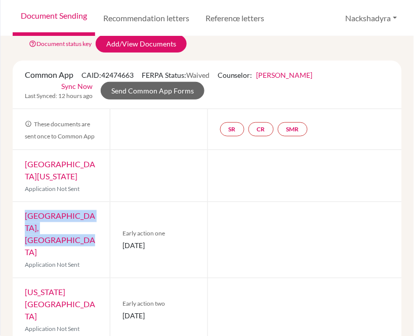
drag, startPoint x: 187, startPoint y: 265, endPoint x: 119, endPoint y: 265, distance: 67.8
click at [119, 279] on div "Early action two [DATE]" at bounding box center [158, 311] width 97 height 64
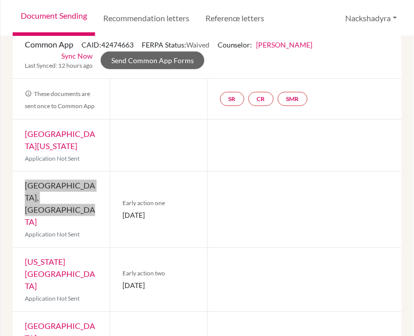
scroll to position [112, 0]
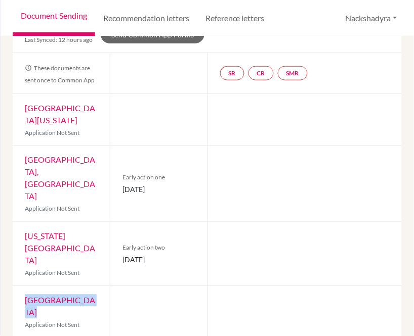
drag, startPoint x: 93, startPoint y: 245, endPoint x: 24, endPoint y: 247, distance: 68.8
click at [24, 287] on div "Tulane University Application Not Sent" at bounding box center [61, 313] width 97 height 52
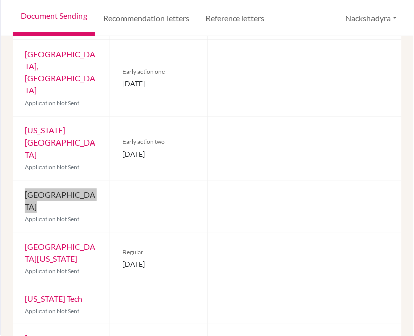
scroll to position [225, 0]
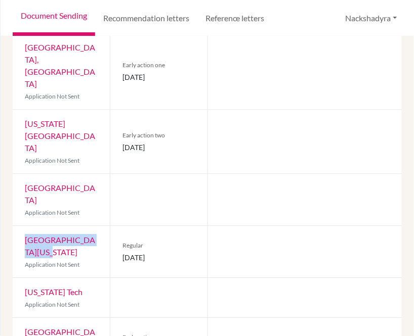
drag, startPoint x: 53, startPoint y: 188, endPoint x: 25, endPoint y: 174, distance: 31.0
click at [25, 227] on div "[GEOGRAPHIC_DATA][US_STATE] Application Not Sent" at bounding box center [61, 253] width 97 height 52
drag, startPoint x: 171, startPoint y: 190, endPoint x: 122, endPoint y: 192, distance: 48.6
click at [122, 253] on span "[DATE]" at bounding box center [158, 258] width 72 height 11
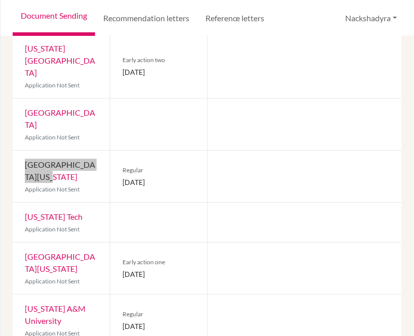
scroll to position [281, 0]
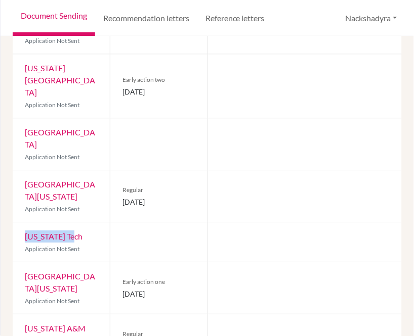
drag, startPoint x: 73, startPoint y: 168, endPoint x: 24, endPoint y: 170, distance: 49.1
click at [22, 222] on div "[US_STATE] Tech Application Not Sent" at bounding box center [61, 241] width 97 height 39
drag, startPoint x: 83, startPoint y: 223, endPoint x: 22, endPoint y: 213, distance: 62.0
click at [22, 262] on div "[GEOGRAPHIC_DATA][US_STATE] Application Not Sent" at bounding box center [61, 288] width 97 height 52
drag, startPoint x: 183, startPoint y: 229, endPoint x: 114, endPoint y: 231, distance: 68.3
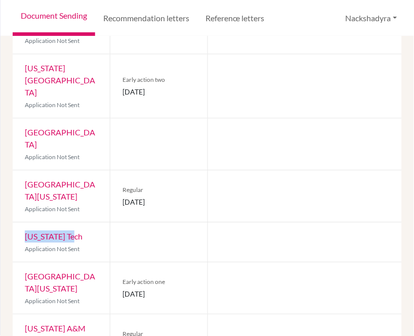
click at [114, 262] on div "Early action one [DATE]" at bounding box center [158, 288] width 97 height 52
drag, startPoint x: 74, startPoint y: 275, endPoint x: 22, endPoint y: 264, distance: 53.7
click at [22, 315] on div "[US_STATE] A&M University Application Not Sent" at bounding box center [61, 341] width 97 height 52
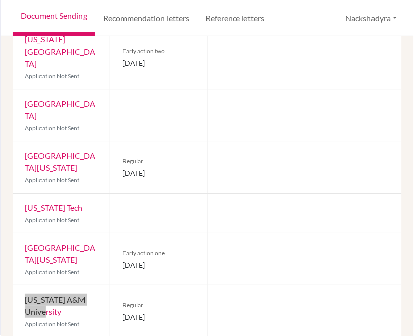
scroll to position [337, 0]
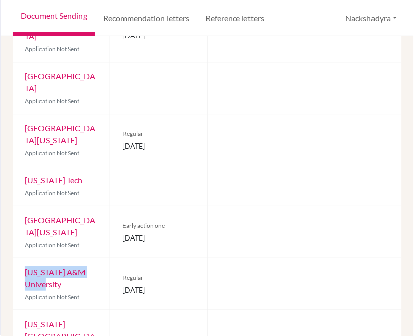
drag, startPoint x: 181, startPoint y: 223, endPoint x: 121, endPoint y: 225, distance: 59.2
click at [122, 285] on span "[DATE]" at bounding box center [158, 290] width 72 height 11
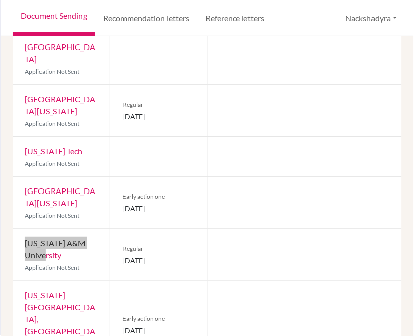
scroll to position [393, 0]
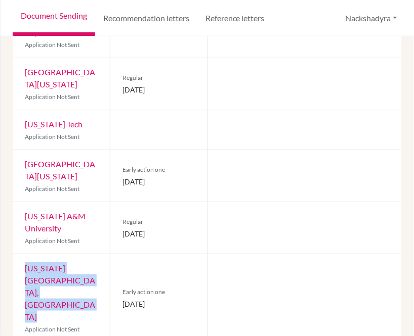
drag, startPoint x: 79, startPoint y: 229, endPoint x: 145, endPoint y: 197, distance: 72.6
click at [24, 254] on div "[US_STATE][GEOGRAPHIC_DATA], [GEOGRAPHIC_DATA] Application Not Sent" at bounding box center [61, 298] width 97 height 88
drag, startPoint x: 156, startPoint y: 226, endPoint x: 120, endPoint y: 227, distance: 35.4
click at [122, 299] on span "[DATE]" at bounding box center [158, 304] width 72 height 11
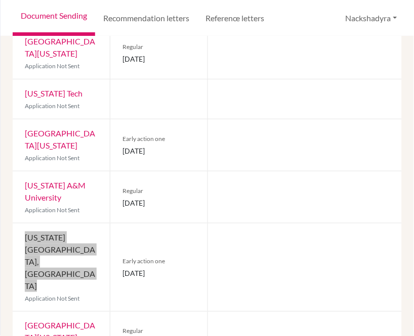
scroll to position [425, 0]
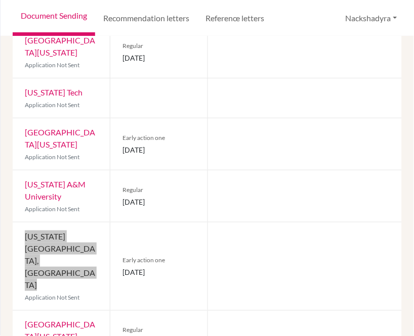
drag, startPoint x: 57, startPoint y: 245, endPoint x: 14, endPoint y: 236, distance: 44.0
click at [14, 311] on div "[GEOGRAPHIC_DATA][US_STATE] Application Not Sent" at bounding box center [61, 337] width 97 height 52
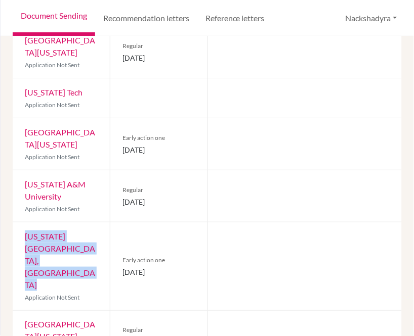
drag, startPoint x: 186, startPoint y: 253, endPoint x: 123, endPoint y: 253, distance: 62.7
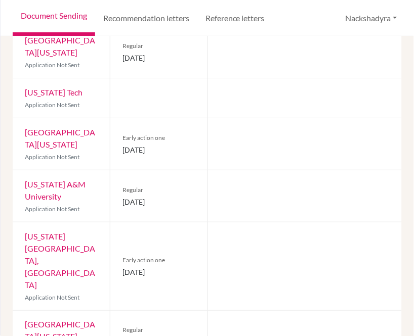
drag, startPoint x: 119, startPoint y: 249, endPoint x: 183, endPoint y: 251, distance: 63.3
click at [183, 311] on div "Regular [DATE]" at bounding box center [158, 337] width 97 height 52
drag, startPoint x: 52, startPoint y: 295, endPoint x: 19, endPoint y: 284, distance: 34.5
drag, startPoint x: 168, startPoint y: 304, endPoint x: 119, endPoint y: 304, distance: 49.1
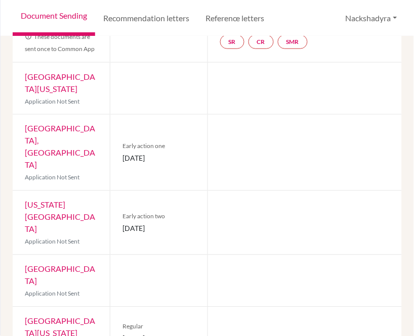
scroll to position [0, 0]
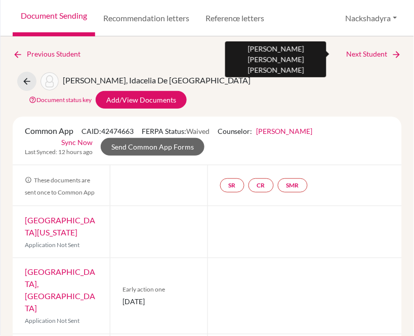
click at [371, 52] on link "Next Student" at bounding box center [373, 54] width 55 height 11
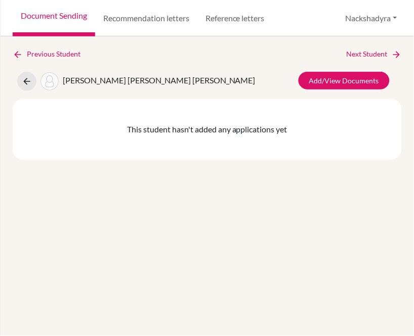
click at [358, 47] on div "Previous Student Next Student [PERSON_NAME] [PERSON_NAME] [PERSON_NAME] Add/Vie…" at bounding box center [207, 186] width 413 height 300
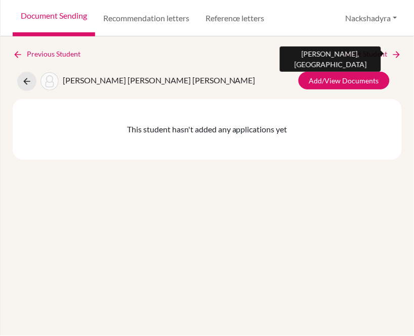
click at [365, 56] on link "Next Student" at bounding box center [373, 54] width 55 height 11
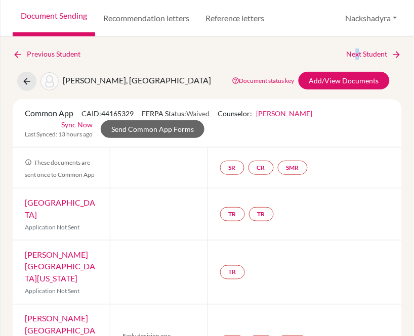
drag, startPoint x: 346, startPoint y: 44, endPoint x: 352, endPoint y: 49, distance: 7.2
click at [352, 49] on div "Previous Student Next Student [PERSON_NAME], [GEOGRAPHIC_DATA] Document status …" at bounding box center [207, 186] width 413 height 300
click at [352, 49] on link "Next Student" at bounding box center [373, 54] width 55 height 11
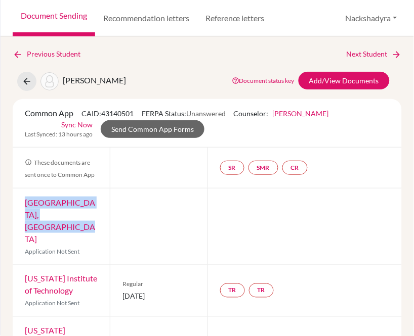
drag, startPoint x: 83, startPoint y: 213, endPoint x: 26, endPoint y: 202, distance: 58.6
click at [26, 202] on div "[GEOGRAPHIC_DATA], [GEOGRAPHIC_DATA] Application Not Sent" at bounding box center [61, 227] width 97 height 76
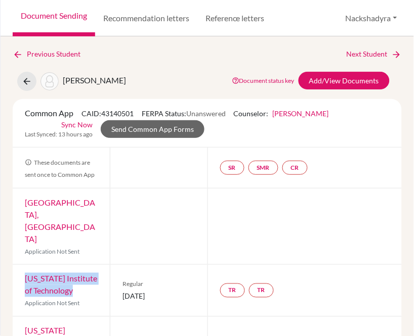
drag, startPoint x: 87, startPoint y: 269, endPoint x: 24, endPoint y: 253, distance: 65.2
click at [24, 265] on div "[US_STATE] Institute of Technology Application Not Sent" at bounding box center [61, 291] width 97 height 52
drag, startPoint x: 174, startPoint y: 271, endPoint x: 122, endPoint y: 276, distance: 51.8
click at [122, 291] on span "[DATE]" at bounding box center [158, 296] width 72 height 11
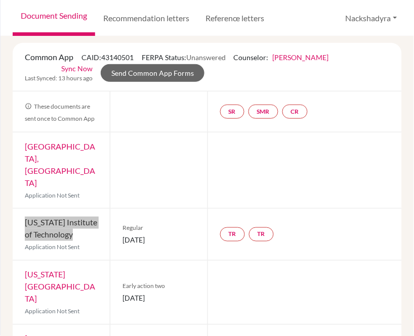
drag, startPoint x: 70, startPoint y: 263, endPoint x: 16, endPoint y: 256, distance: 54.6
click at [16, 261] on div "[US_STATE] Institute of Technology Application Not Sent" at bounding box center [61, 293] width 97 height 64
drag, startPoint x: 189, startPoint y: 266, endPoint x: 122, endPoint y: 269, distance: 66.8
click at [122, 293] on span "[DATE]" at bounding box center [158, 298] width 72 height 11
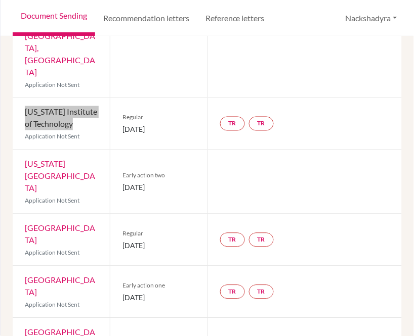
scroll to position [168, 0]
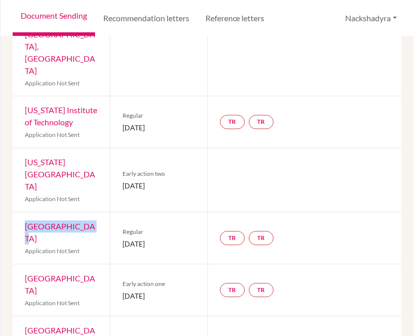
drag, startPoint x: 84, startPoint y: 191, endPoint x: 23, endPoint y: 194, distance: 61.8
click at [23, 213] on div "Duke University Application Not Sent" at bounding box center [61, 239] width 97 height 52
drag, startPoint x: 180, startPoint y: 199, endPoint x: 120, endPoint y: 200, distance: 59.7
click at [122, 239] on span "[DATE]" at bounding box center [158, 244] width 72 height 11
drag, startPoint x: 97, startPoint y: 241, endPoint x: 25, endPoint y: 229, distance: 72.3
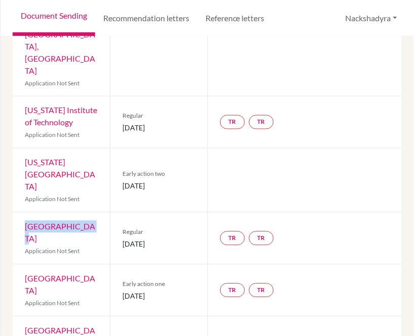
click at [25, 265] on div "[GEOGRAPHIC_DATA] Application Not Sent" at bounding box center [61, 291] width 97 height 52
drag, startPoint x: 185, startPoint y: 249, endPoint x: 112, endPoint y: 250, distance: 72.3
click at [112, 265] on div "Early action one [DATE]" at bounding box center [158, 291] width 97 height 52
drag, startPoint x: 95, startPoint y: 294, endPoint x: 34, endPoint y: 295, distance: 60.7
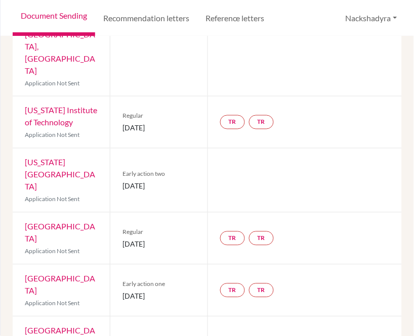
drag, startPoint x: 49, startPoint y: 306, endPoint x: 21, endPoint y: 275, distance: 41.5
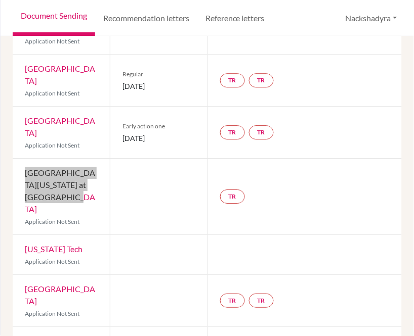
scroll to position [319, 0]
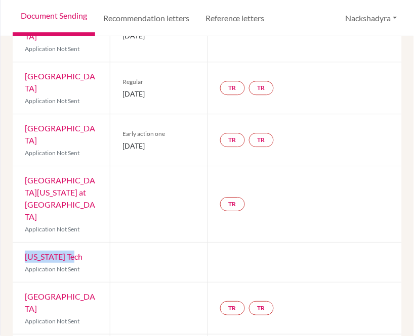
drag, startPoint x: 86, startPoint y: 198, endPoint x: 24, endPoint y: 198, distance: 62.7
click at [24, 243] on div "[US_STATE] Tech Application Not Sent" at bounding box center [61, 262] width 97 height 39
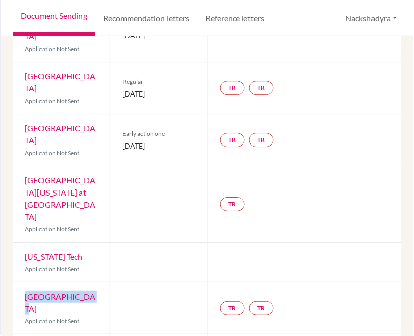
drag, startPoint x: 85, startPoint y: 235, endPoint x: 14, endPoint y: 239, distance: 70.9
click at [14, 283] on div "Rice University Application Not Sent" at bounding box center [61, 309] width 97 height 52
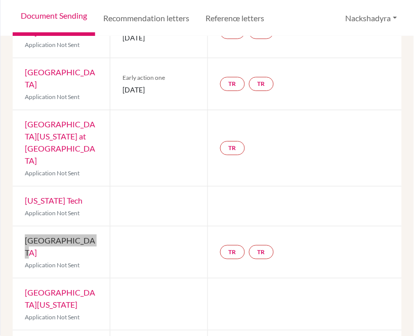
drag, startPoint x: 34, startPoint y: 228, endPoint x: 21, endPoint y: 221, distance: 14.0
click at [21, 279] on div "[GEOGRAPHIC_DATA][US_STATE] Application Not Sent" at bounding box center [61, 305] width 97 height 52
drag, startPoint x: 74, startPoint y: 284, endPoint x: 25, endPoint y: 272, distance: 50.5
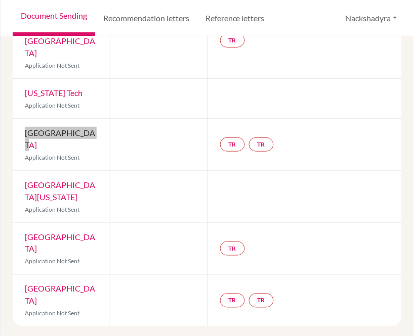
scroll to position [487, 0]
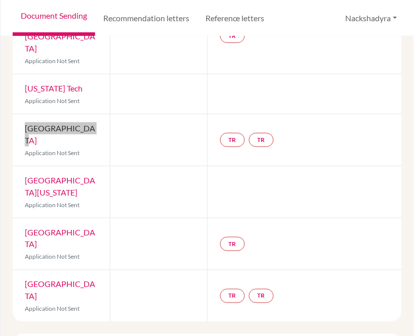
drag, startPoint x: 69, startPoint y: 226, endPoint x: 26, endPoint y: 216, distance: 43.5
click at [26, 271] on div "[GEOGRAPHIC_DATA] Application Not Sent" at bounding box center [61, 297] width 97 height 52
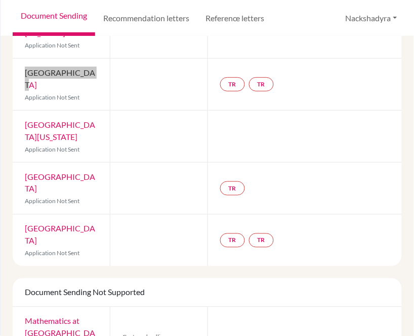
scroll to position [544, 0]
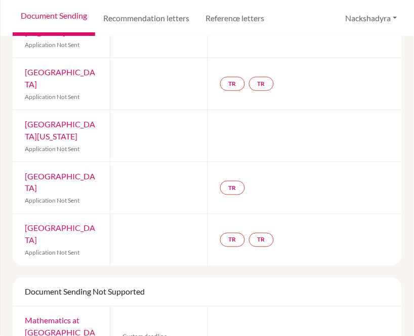
drag, startPoint x: 69, startPoint y: 285, endPoint x: 63, endPoint y: 285, distance: 5.6
drag, startPoint x: 23, startPoint y: 259, endPoint x: 73, endPoint y: 283, distance: 55.0
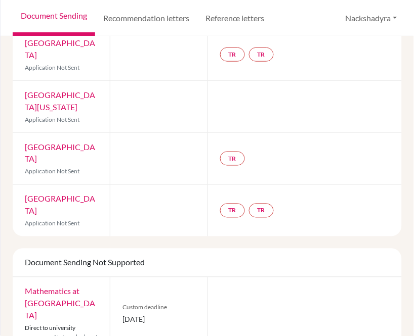
scroll to position [600, 0]
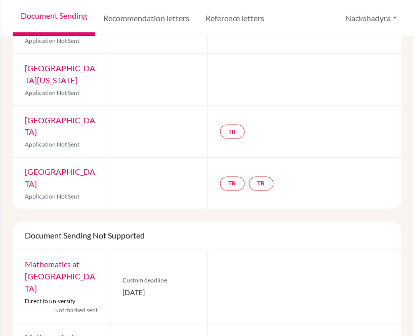
drag, startPoint x: 184, startPoint y: 228, endPoint x: 120, endPoint y: 225, distance: 64.3
click at [122, 288] on span "[DATE]" at bounding box center [158, 293] width 72 height 11
drag, startPoint x: 92, startPoint y: 289, endPoint x: 72, endPoint y: 292, distance: 20.0
drag, startPoint x: 174, startPoint y: 298, endPoint x: 117, endPoint y: 299, distance: 57.1
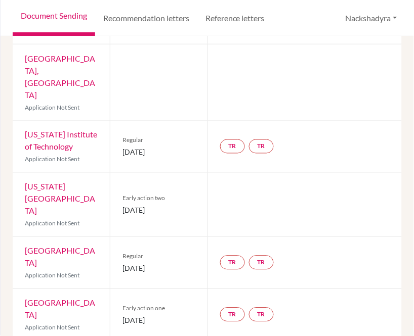
scroll to position [0, 0]
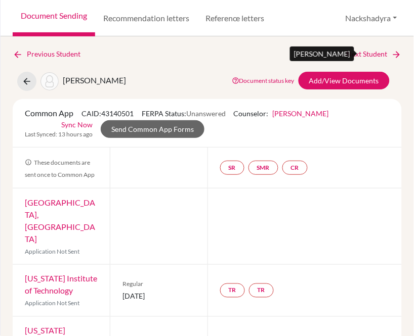
click at [357, 51] on link "Next Student" at bounding box center [373, 54] width 55 height 11
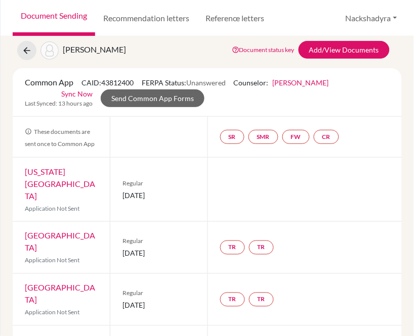
scroll to position [48, 0]
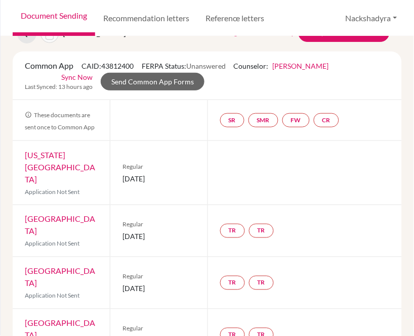
drag, startPoint x: 188, startPoint y: 172, endPoint x: 117, endPoint y: 173, distance: 70.3
click at [117, 173] on div "Regular [DATE]" at bounding box center [158, 173] width 97 height 64
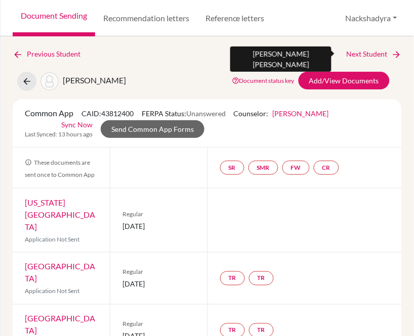
click at [362, 57] on link "Next Student" at bounding box center [373, 54] width 55 height 11
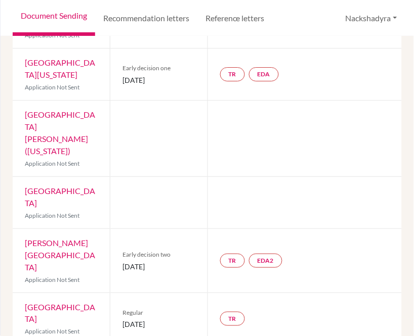
scroll to position [416, 0]
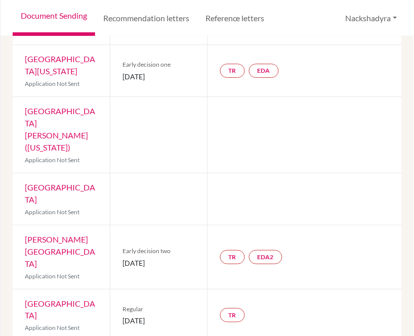
drag, startPoint x: 183, startPoint y: 313, endPoint x: 121, endPoint y: 310, distance: 61.2
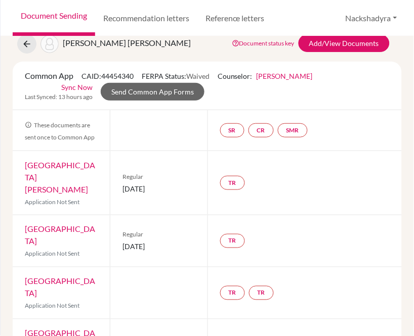
scroll to position [0, 0]
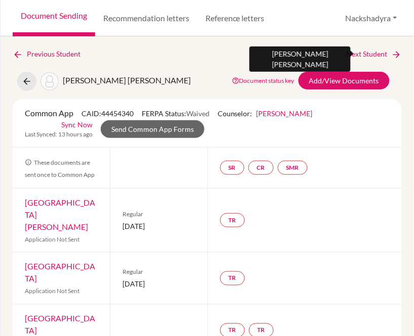
click at [365, 53] on link "Next Student" at bounding box center [373, 54] width 55 height 11
